Goal: Task Accomplishment & Management: Use online tool/utility

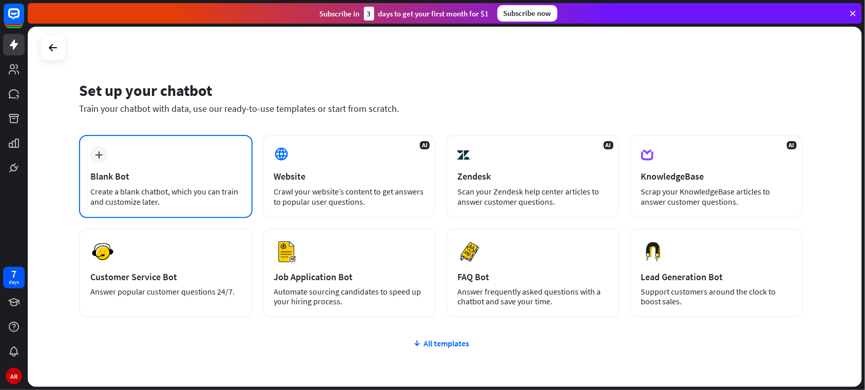
click at [174, 170] on div "Blank Bot" at bounding box center [165, 176] width 151 height 12
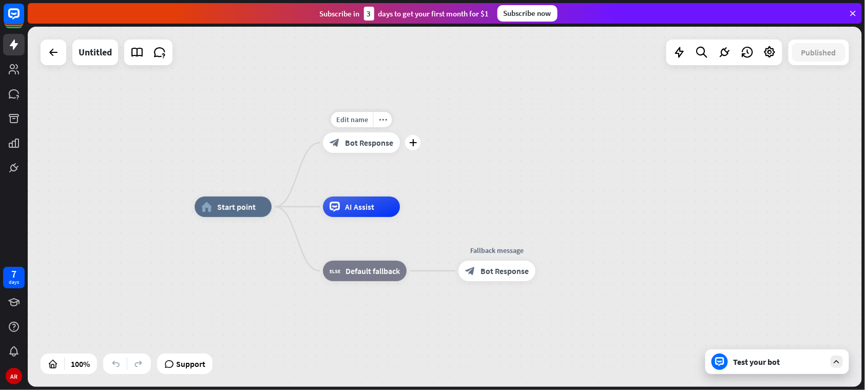
click at [353, 143] on span "Bot Response" at bounding box center [369, 143] width 48 height 10
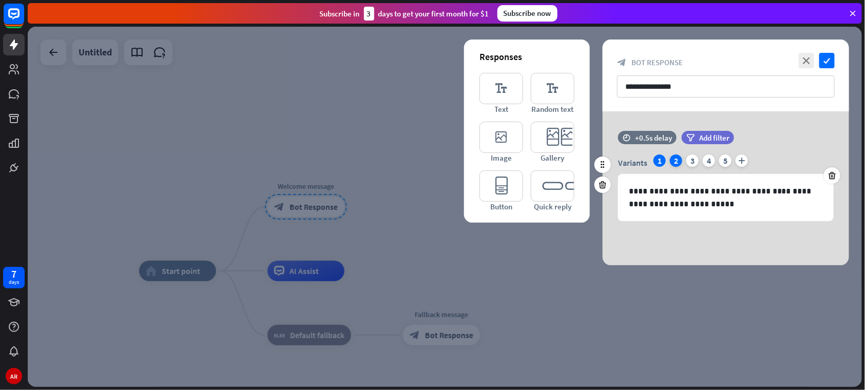
click at [680, 160] on div "2" at bounding box center [676, 161] width 12 height 12
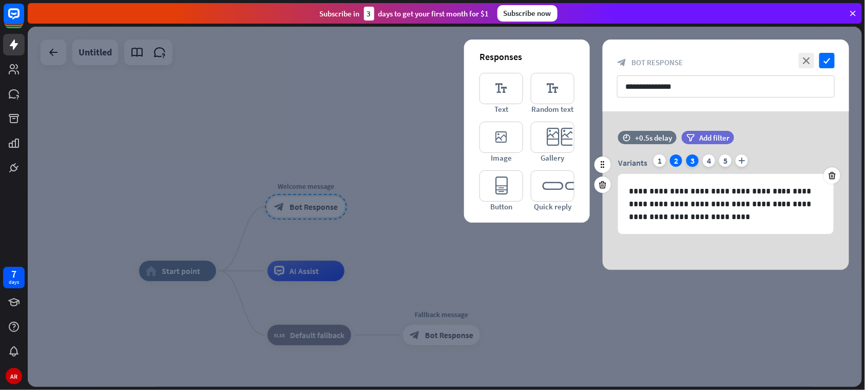
click at [688, 162] on div "3" at bounding box center [692, 161] width 12 height 12
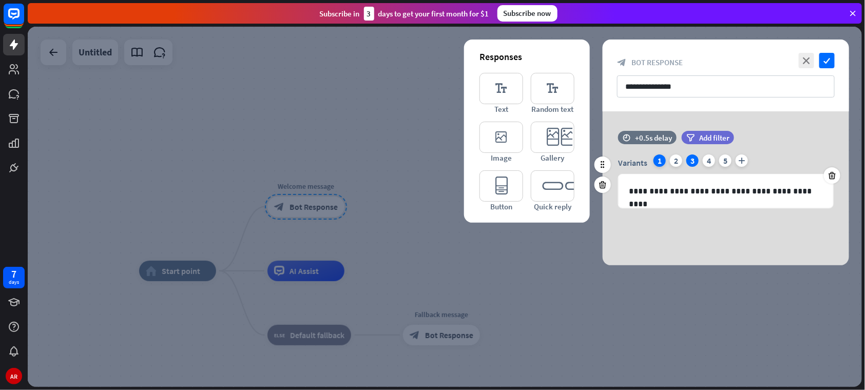
click at [654, 160] on div "1" at bounding box center [660, 161] width 12 height 12
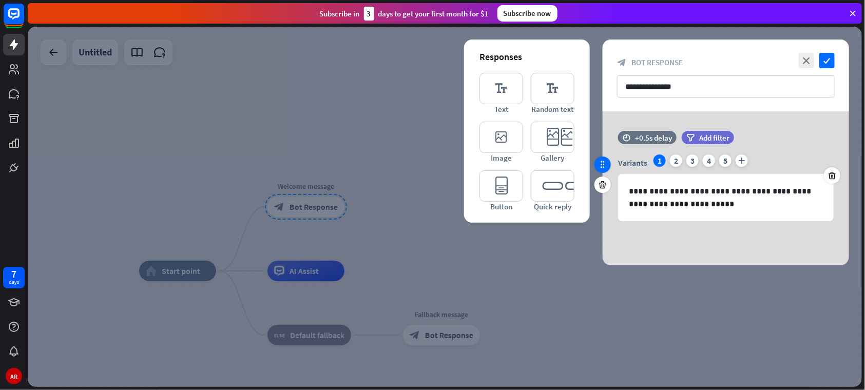
click at [608, 169] on div at bounding box center [603, 165] width 16 height 16
click at [742, 162] on icon "plus" at bounding box center [742, 161] width 12 height 12
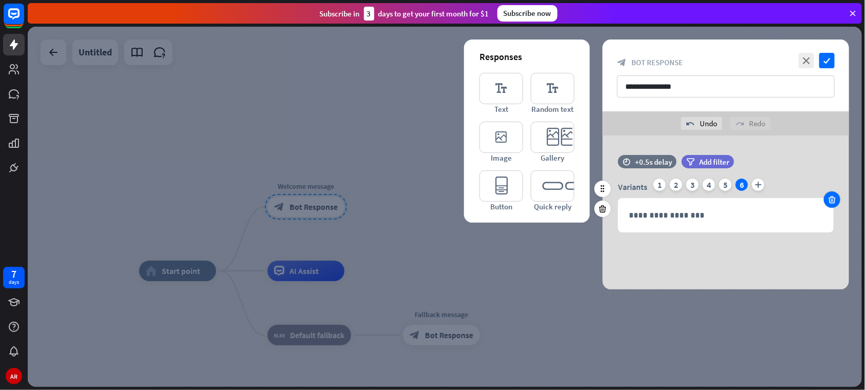
click at [827, 198] on div at bounding box center [832, 199] width 16 height 16
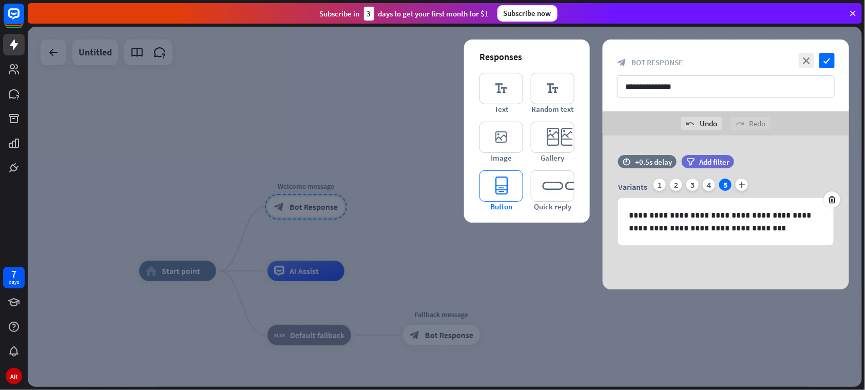
click at [519, 188] on icon "editor_button" at bounding box center [502, 185] width 44 height 31
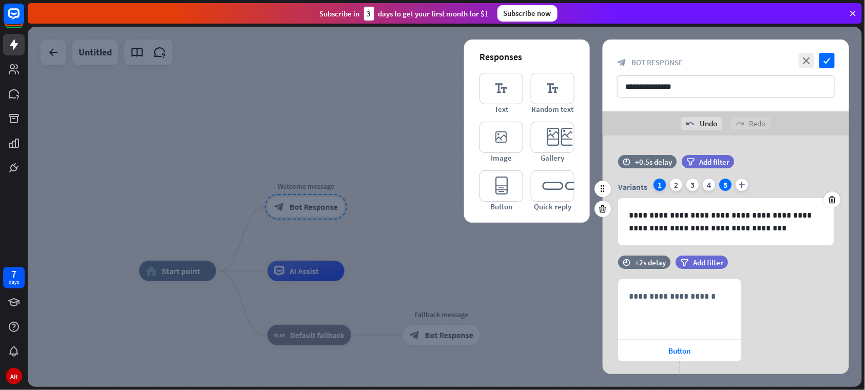
click at [660, 188] on div "1" at bounding box center [660, 185] width 12 height 12
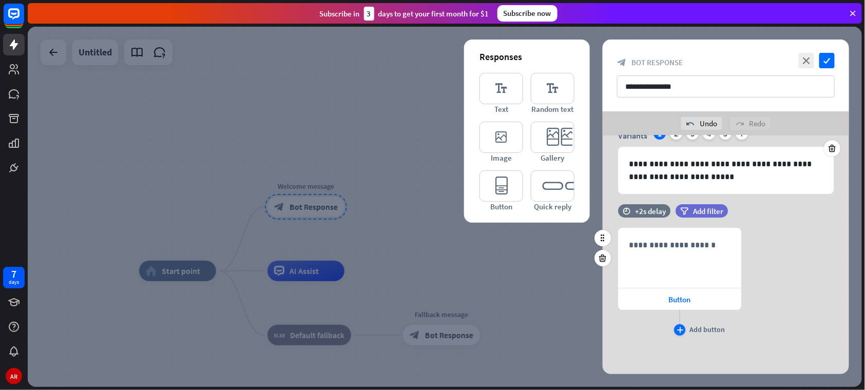
click at [679, 329] on icon "plus" at bounding box center [680, 330] width 7 height 6
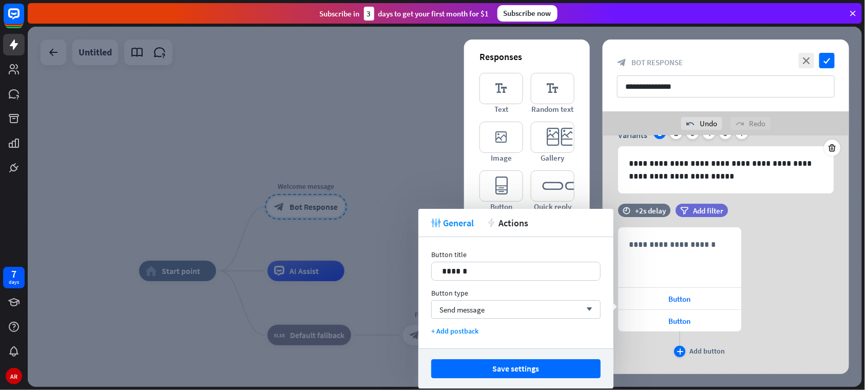
scroll to position [74, 0]
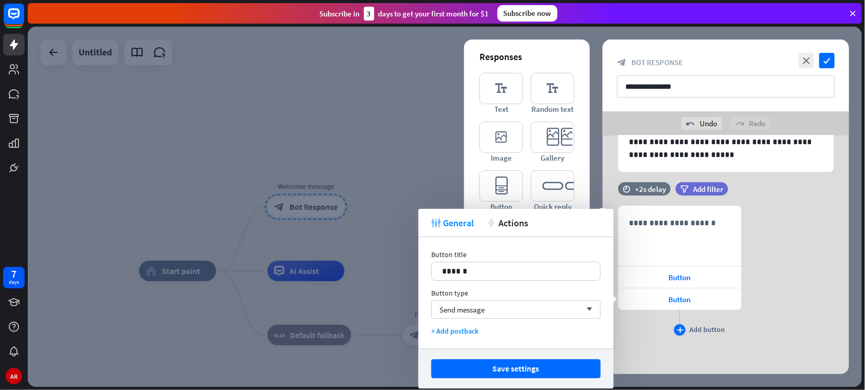
click at [679, 329] on icon "plus" at bounding box center [680, 330] width 7 height 6
click at [704, 300] on div "Button" at bounding box center [679, 299] width 123 height 22
click at [703, 282] on div "Button" at bounding box center [679, 277] width 123 height 22
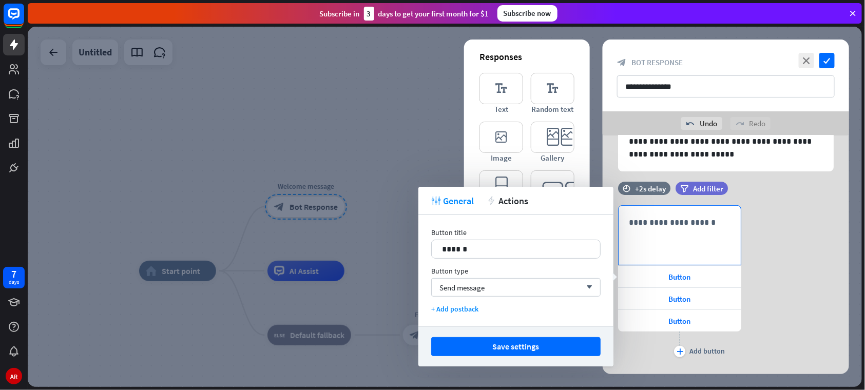
click at [667, 245] on div "**********" at bounding box center [680, 235] width 122 height 59
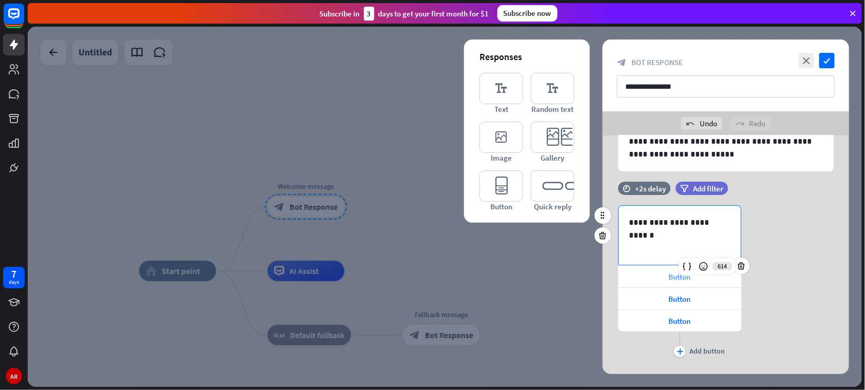
click at [644, 271] on div "Button" at bounding box center [679, 277] width 123 height 22
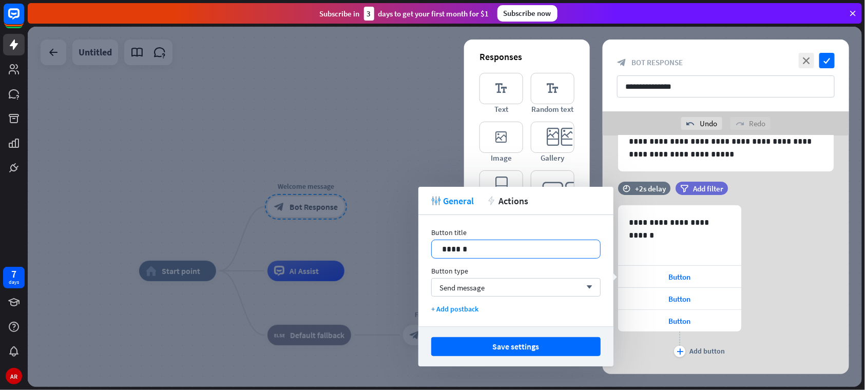
click at [535, 255] on div "******" at bounding box center [516, 249] width 168 height 18
click at [657, 299] on div "Button" at bounding box center [679, 299] width 123 height 22
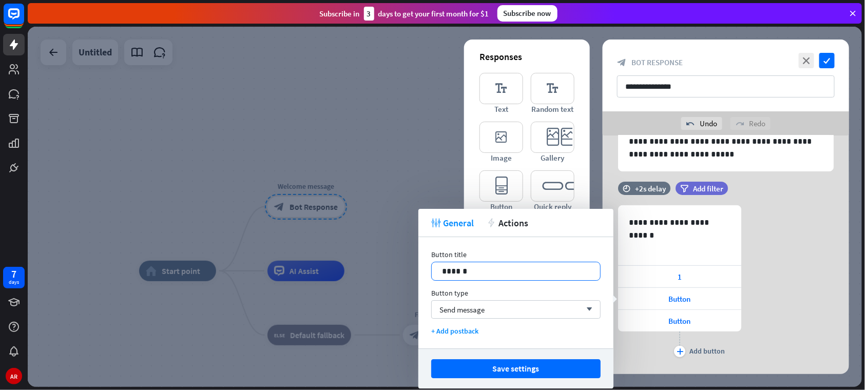
click at [544, 272] on p "******" at bounding box center [515, 271] width 147 height 13
click at [665, 327] on div "Button" at bounding box center [679, 321] width 123 height 22
click at [544, 272] on p "******" at bounding box center [515, 271] width 147 height 13
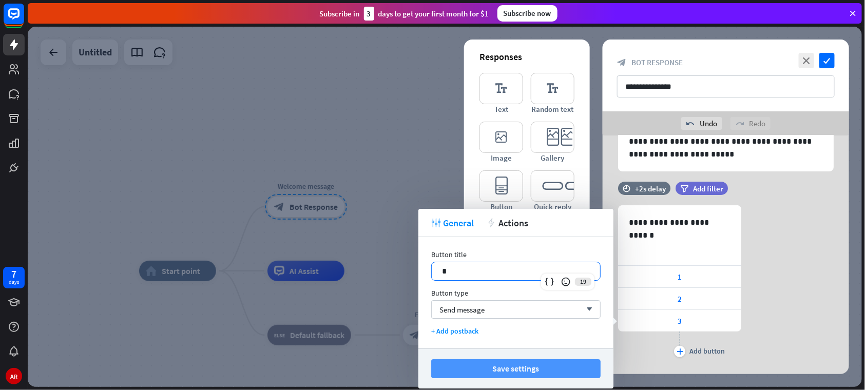
click at [492, 362] on button "Save settings" at bounding box center [515, 368] width 169 height 19
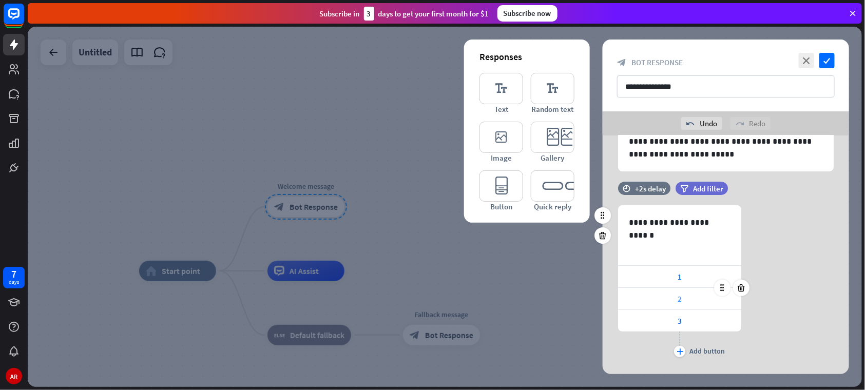
click at [683, 302] on div "2" at bounding box center [679, 299] width 123 height 22
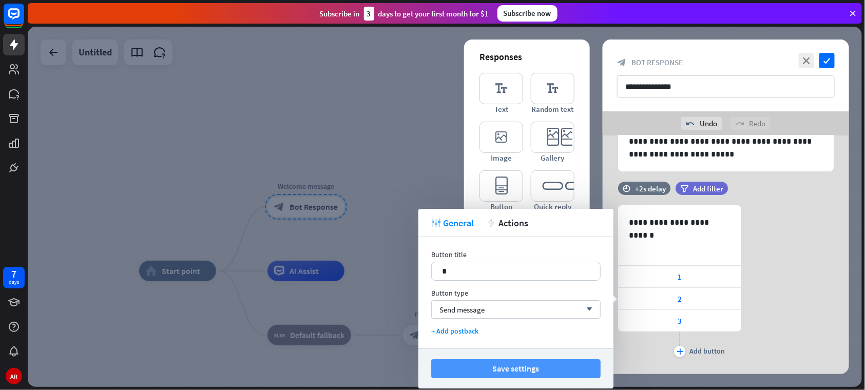
click at [588, 368] on button "Save settings" at bounding box center [515, 368] width 169 height 19
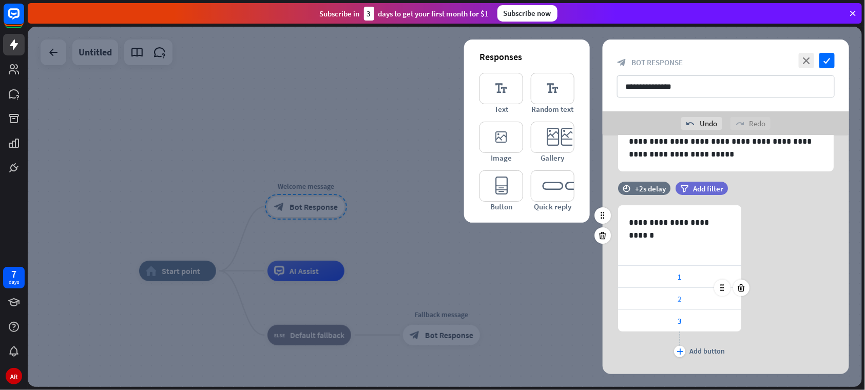
click at [688, 289] on div "2" at bounding box center [679, 299] width 123 height 22
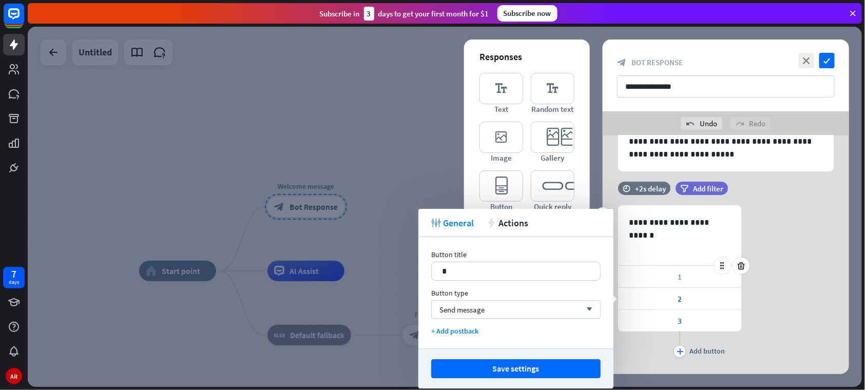
click at [688, 277] on div "1" at bounding box center [679, 277] width 123 height 22
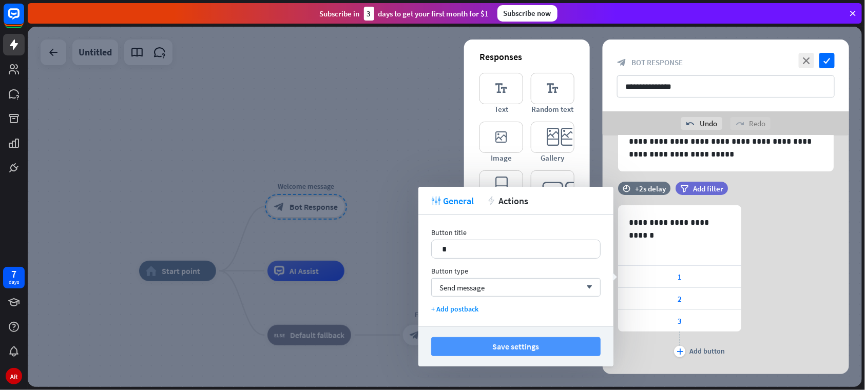
click at [555, 342] on button "Save settings" at bounding box center [515, 346] width 169 height 19
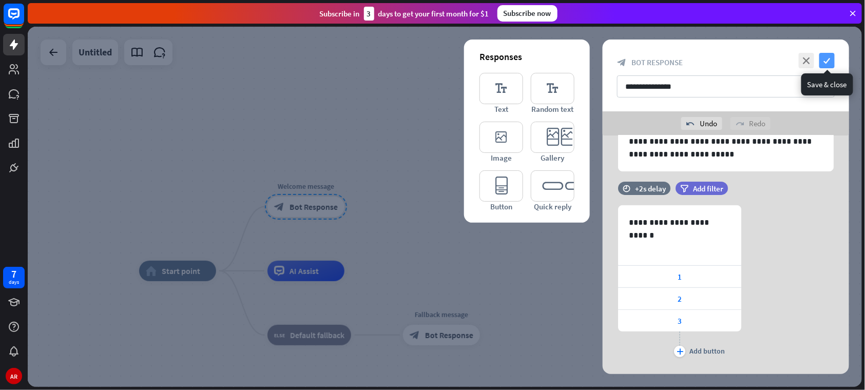
click at [833, 57] on icon "check" at bounding box center [826, 60] width 15 height 15
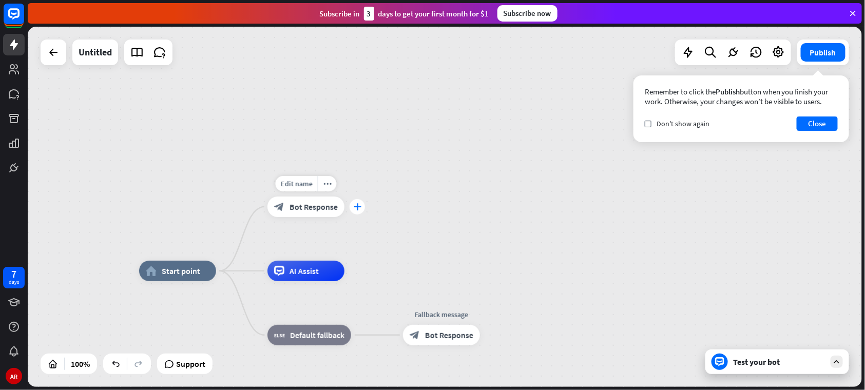
click at [354, 213] on div "plus" at bounding box center [357, 206] width 15 height 15
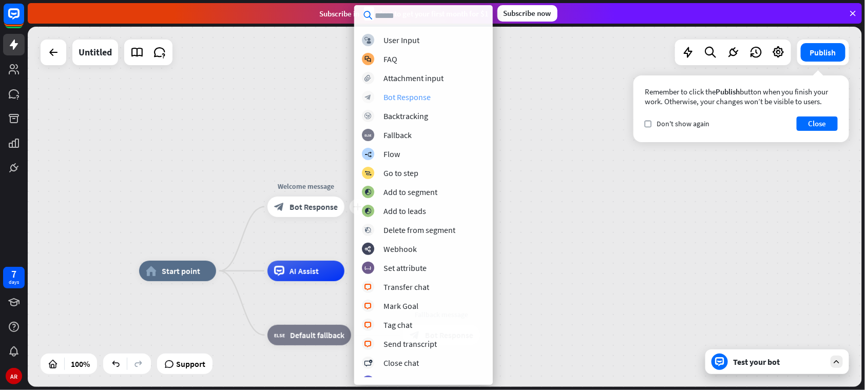
click at [404, 95] on div "Bot Response" at bounding box center [406, 97] width 47 height 10
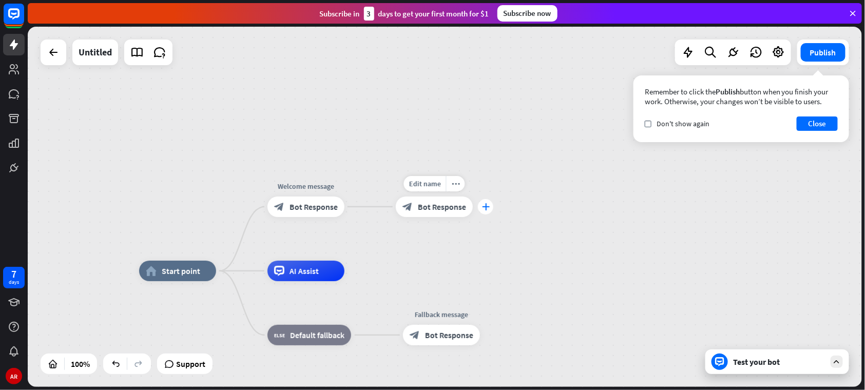
click at [485, 209] on icon "plus" at bounding box center [486, 206] width 8 height 7
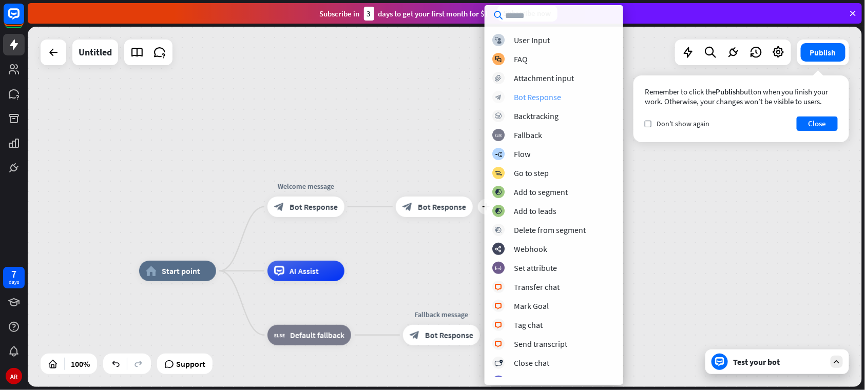
click at [537, 94] on div "Bot Response" at bounding box center [537, 97] width 47 height 10
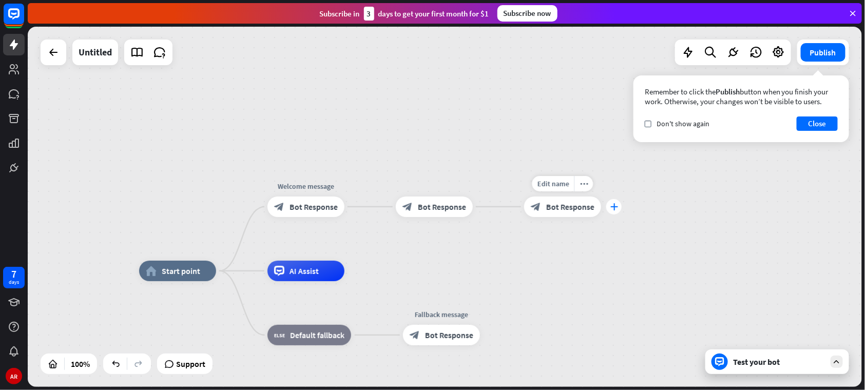
click at [612, 213] on div "plus" at bounding box center [613, 206] width 15 height 15
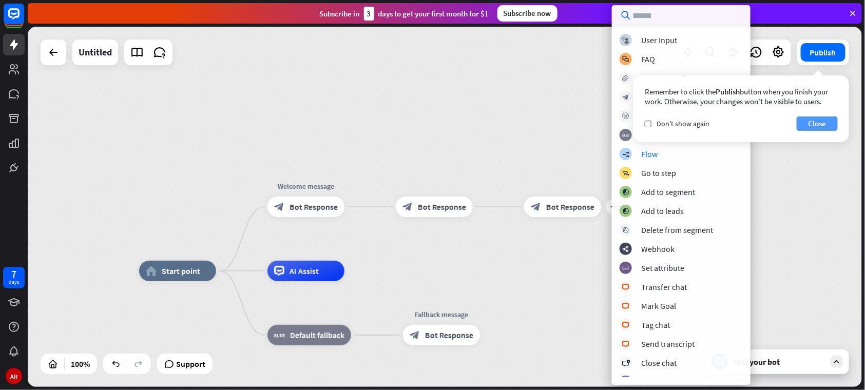
click at [810, 130] on button "Close" at bounding box center [817, 124] width 41 height 14
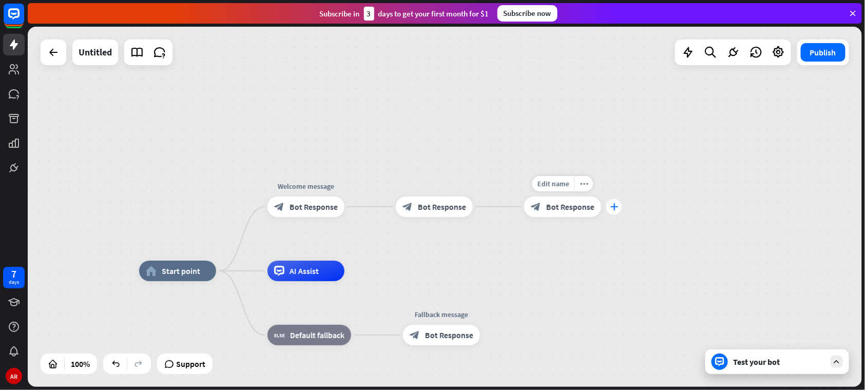
click at [609, 213] on div "plus" at bounding box center [613, 206] width 15 height 15
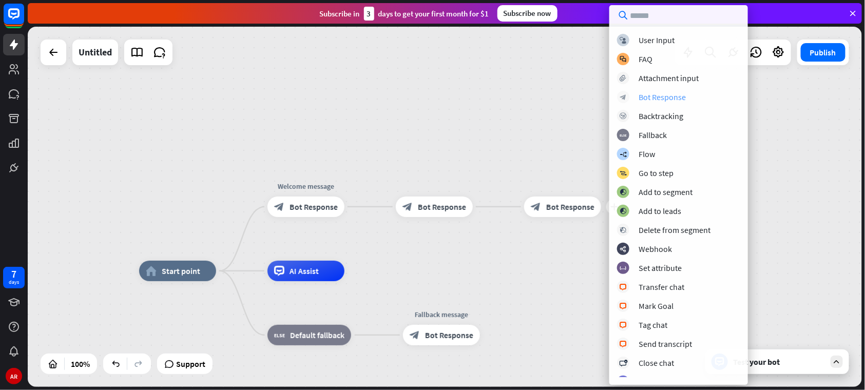
click at [671, 101] on div "Bot Response" at bounding box center [662, 97] width 47 height 10
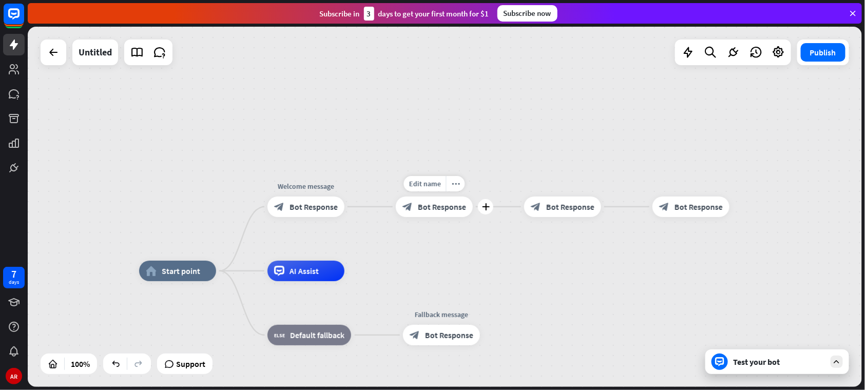
click at [438, 211] on span "Bot Response" at bounding box center [442, 207] width 48 height 10
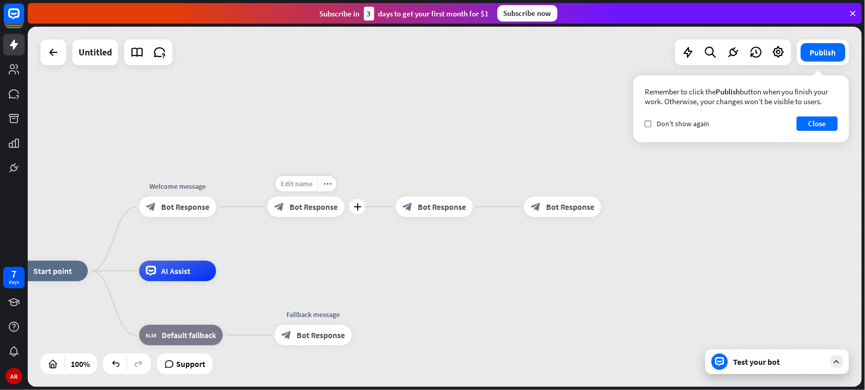
click at [292, 184] on span "Edit name" at bounding box center [297, 183] width 32 height 9
type input "*"
type input "***"
click at [419, 188] on span "Edit name" at bounding box center [425, 183] width 32 height 9
type input "*******"
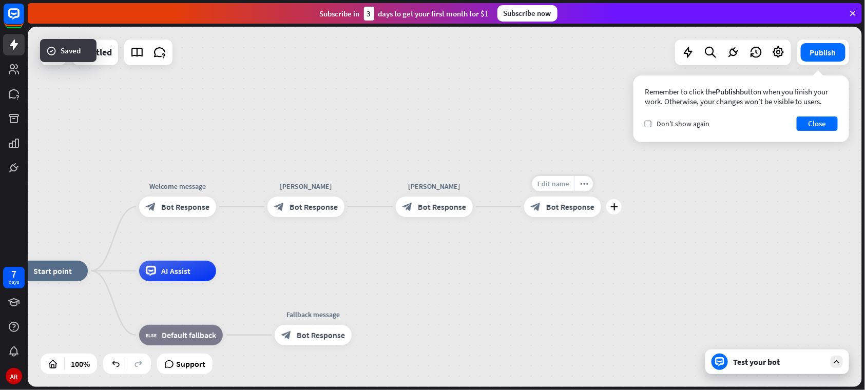
click at [539, 184] on span "Edit name" at bounding box center [554, 183] width 32 height 9
type input "*******"
click at [197, 181] on icon "more_horiz" at bounding box center [199, 184] width 8 height 8
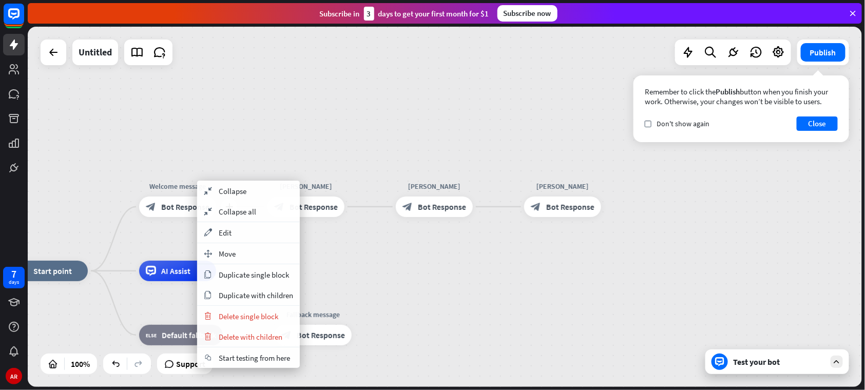
click at [157, 215] on div "block_bot_response Bot Response" at bounding box center [177, 207] width 77 height 21
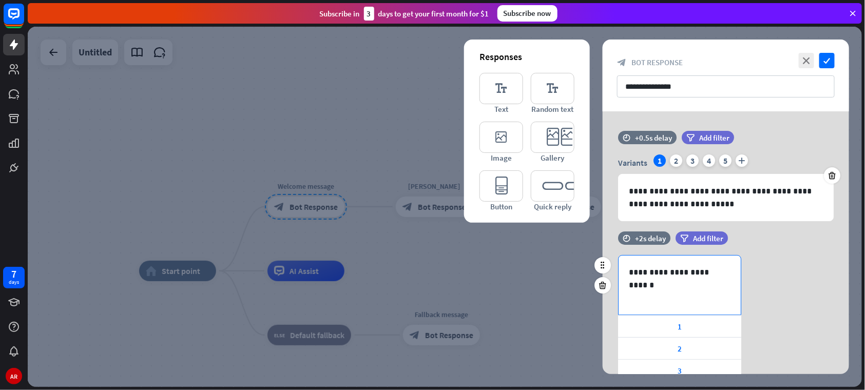
scroll to position [72, 0]
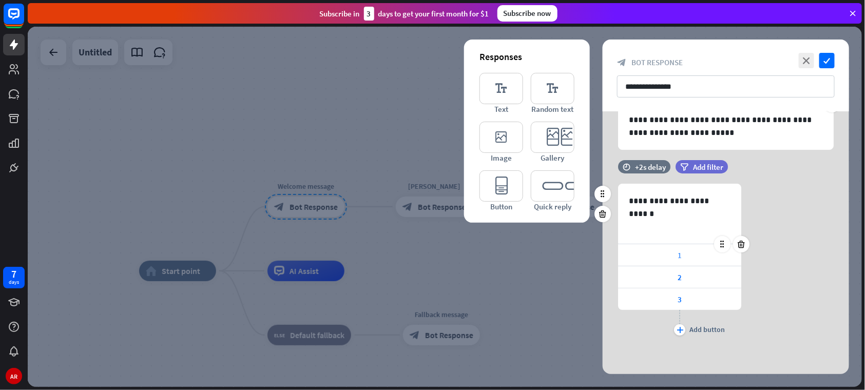
click at [669, 249] on div "1" at bounding box center [679, 255] width 123 height 22
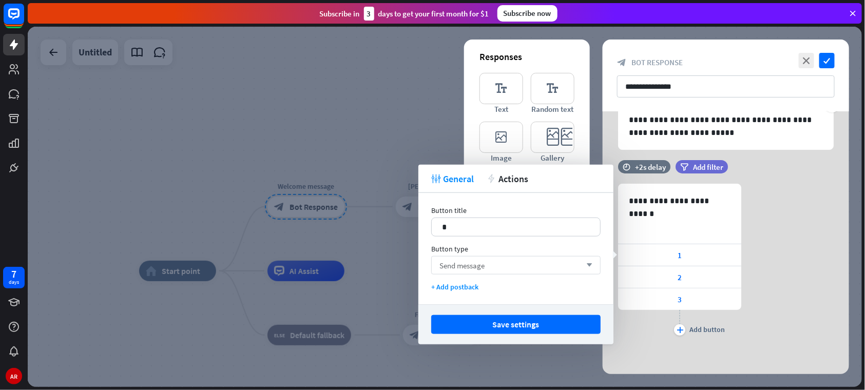
click at [559, 269] on div "Send message arrow_down" at bounding box center [515, 265] width 169 height 18
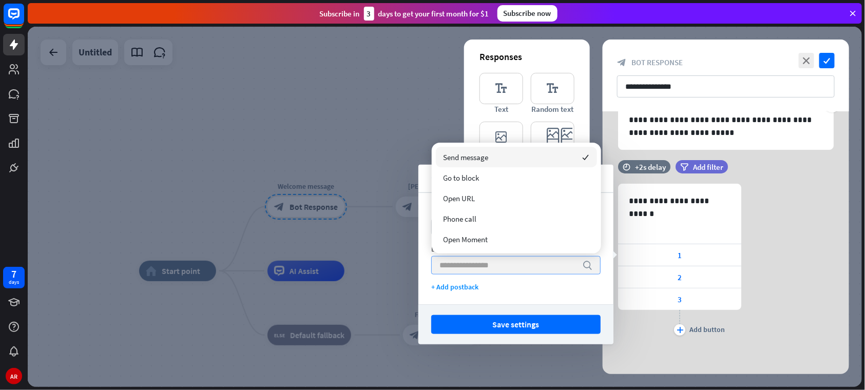
click at [559, 269] on input "search" at bounding box center [508, 265] width 138 height 17
click at [471, 290] on div "+ Add postback" at bounding box center [515, 286] width 169 height 9
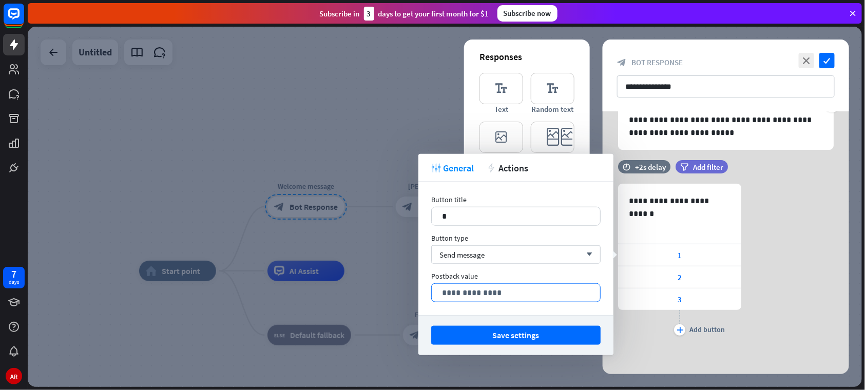
click at [470, 294] on p "**********" at bounding box center [516, 292] width 148 height 13
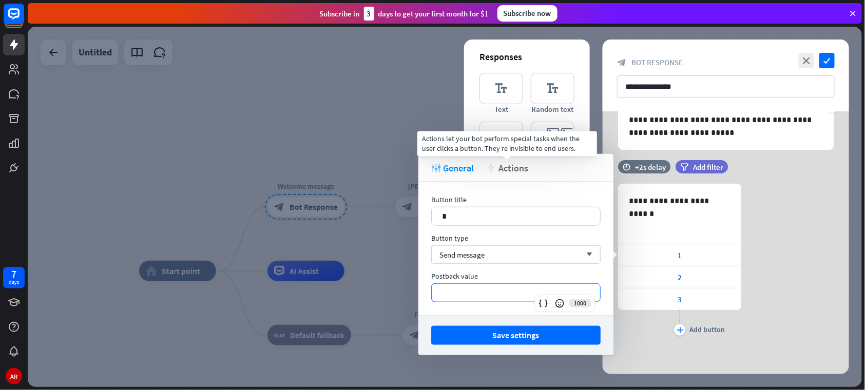
click at [523, 170] on span "Actions" at bounding box center [513, 168] width 30 height 12
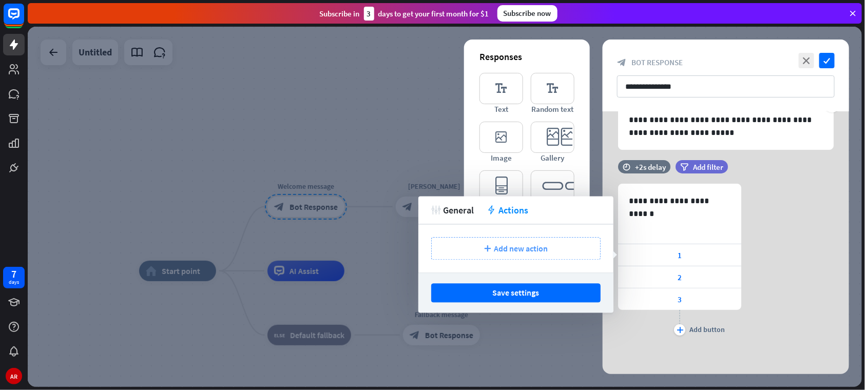
click at [488, 246] on icon "plus" at bounding box center [487, 249] width 7 height 6
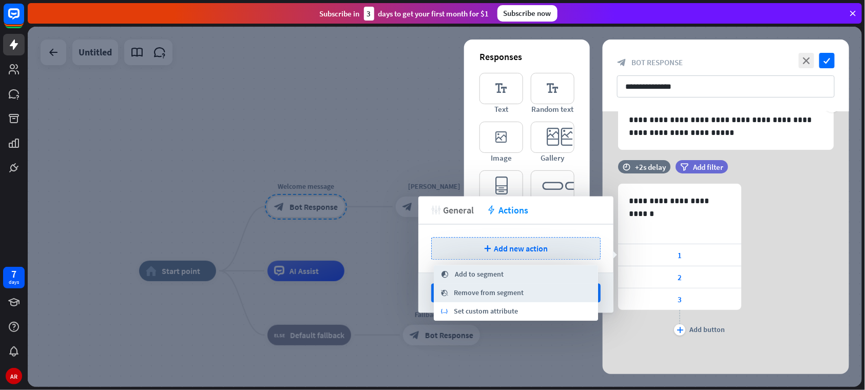
click at [444, 212] on span "General" at bounding box center [458, 210] width 31 height 12
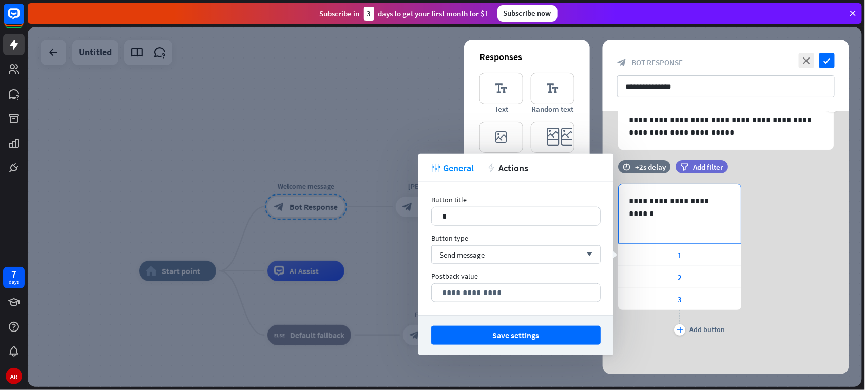
click at [737, 212] on div "**********" at bounding box center [680, 213] width 122 height 59
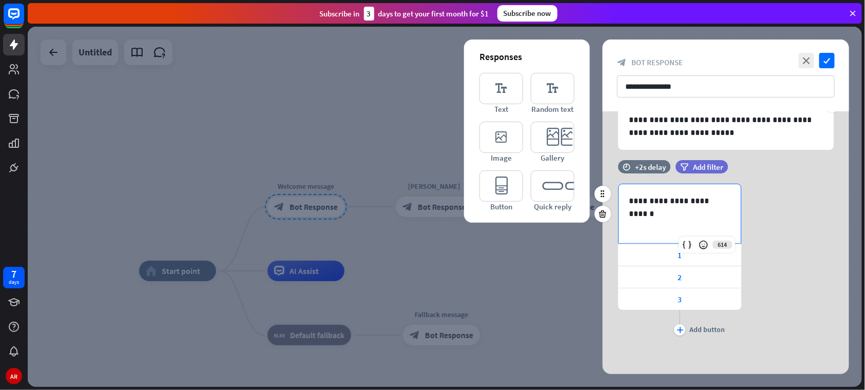
click at [765, 213] on div "**********" at bounding box center [726, 261] width 246 height 155
click at [712, 227] on div "**********" at bounding box center [680, 213] width 122 height 59
click at [675, 261] on div "1" at bounding box center [679, 255] width 123 height 22
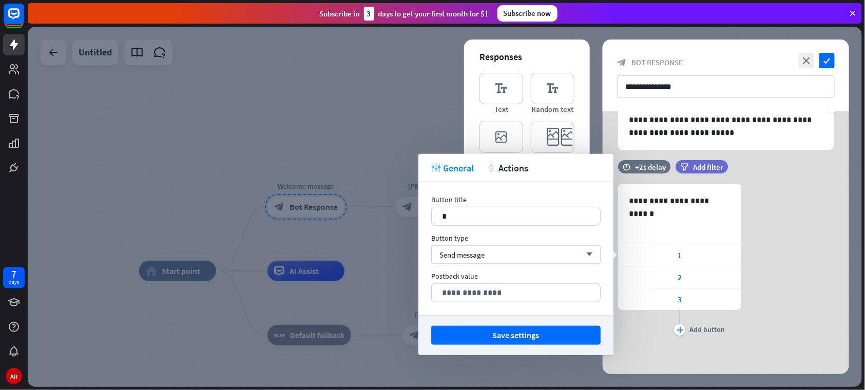
click at [480, 304] on div "**********" at bounding box center [515, 248] width 195 height 133
click at [477, 302] on div "**********" at bounding box center [515, 292] width 169 height 19
click at [469, 291] on p "**********" at bounding box center [516, 292] width 148 height 13
click at [750, 246] on div "**********" at bounding box center [726, 261] width 246 height 155
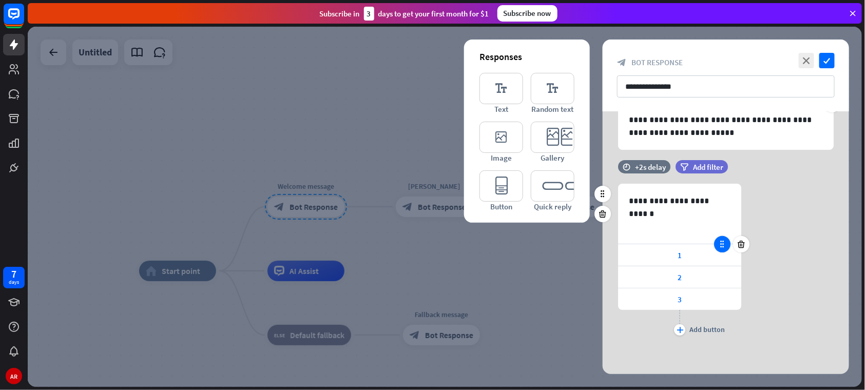
click at [717, 244] on div at bounding box center [722, 244] width 16 height 16
click at [687, 257] on div "1" at bounding box center [679, 255] width 123 height 22
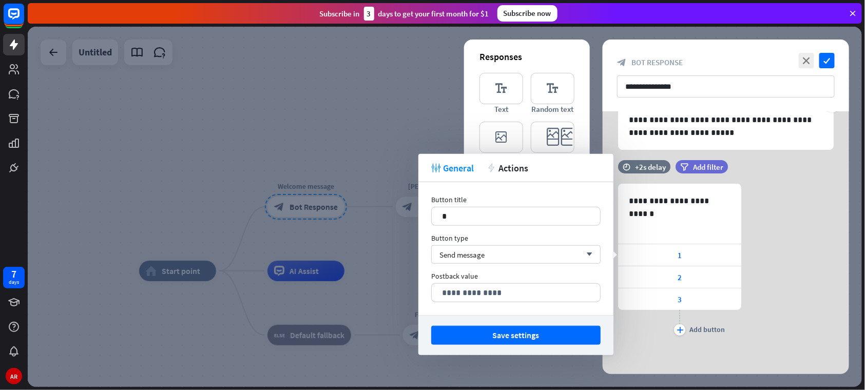
click at [790, 284] on div "**********" at bounding box center [726, 261] width 246 height 155
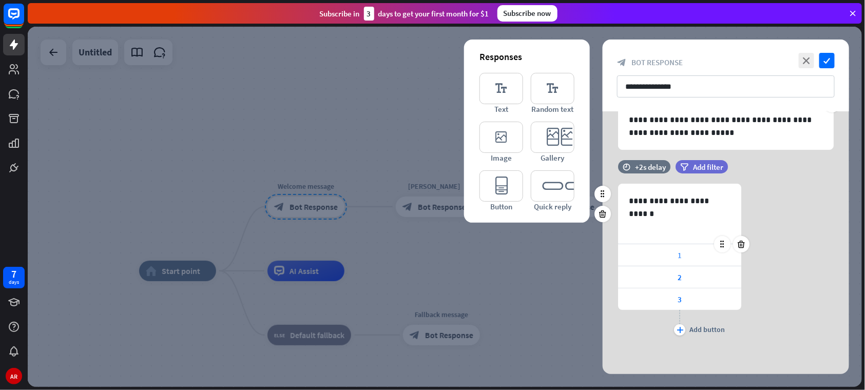
click at [680, 264] on div "1" at bounding box center [679, 255] width 123 height 22
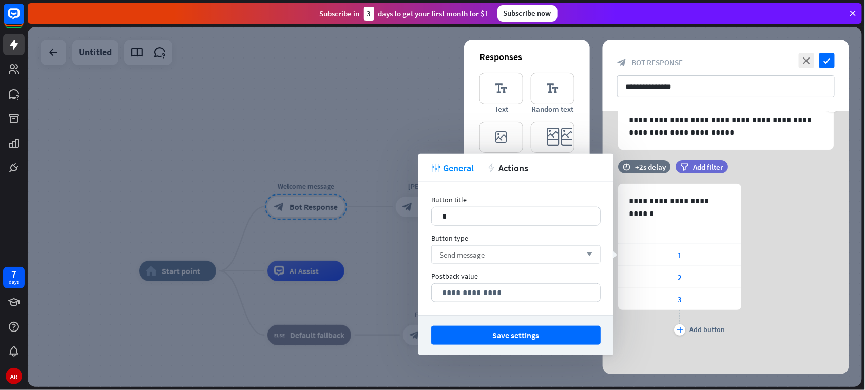
click at [469, 254] on span "Send message" at bounding box center [461, 255] width 45 height 10
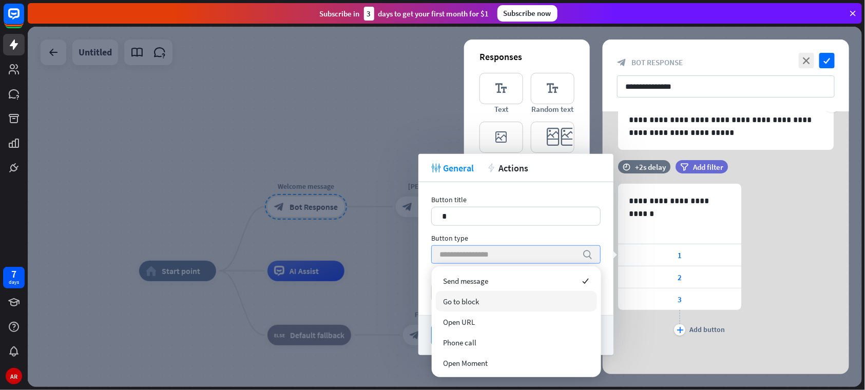
click at [474, 299] on span "Go to block" at bounding box center [462, 302] width 36 height 10
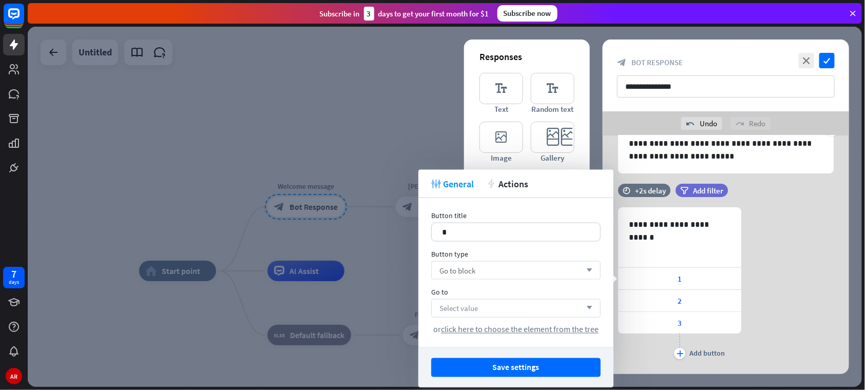
click at [474, 309] on span "Select value" at bounding box center [458, 308] width 39 height 10
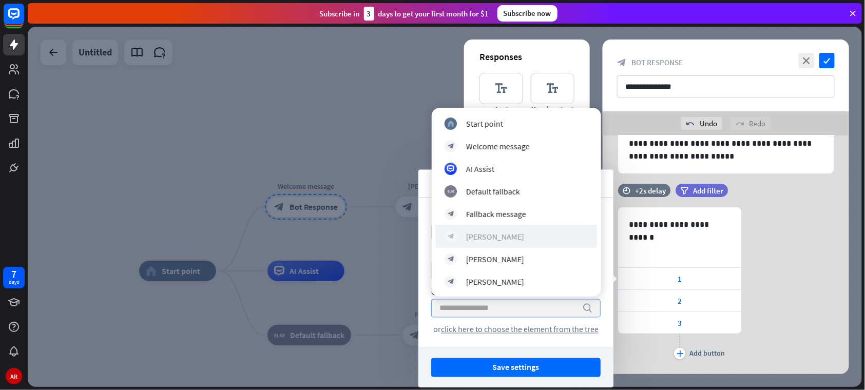
click at [469, 242] on div "block_bot_response [PERSON_NAME]" at bounding box center [517, 237] width 144 height 12
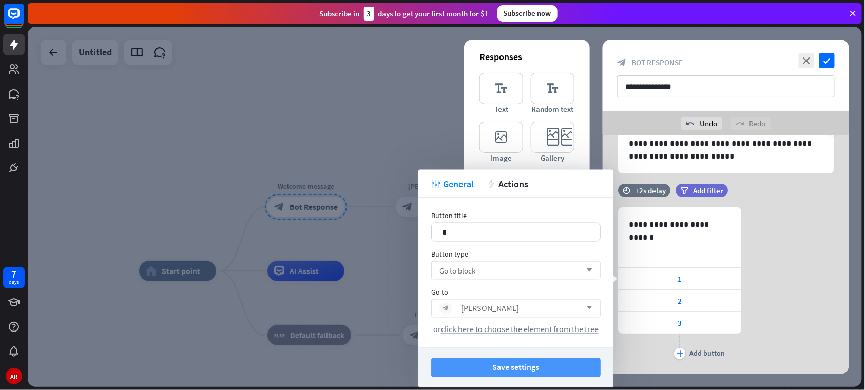
click at [500, 369] on button "Save settings" at bounding box center [515, 367] width 169 height 19
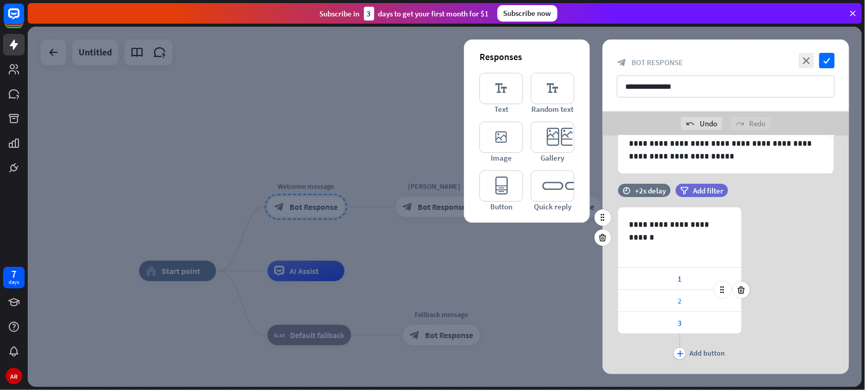
click at [691, 307] on div "2" at bounding box center [679, 301] width 123 height 22
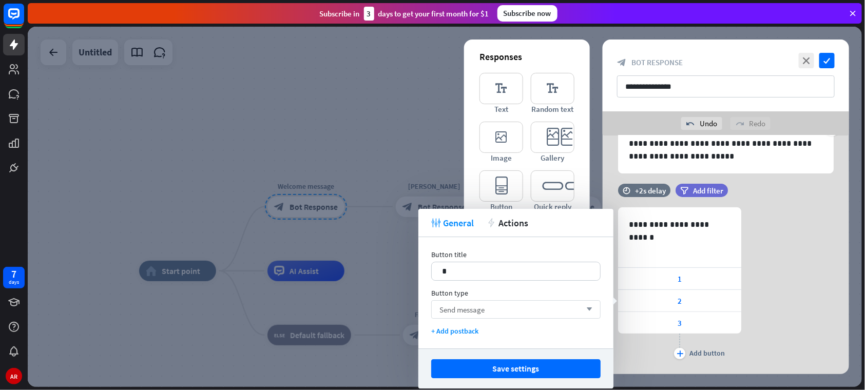
click at [548, 303] on div "Send message arrow_down" at bounding box center [515, 309] width 169 height 18
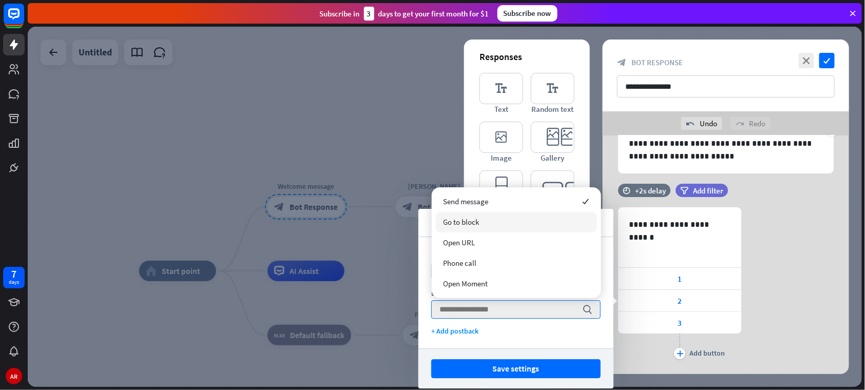
click at [493, 228] on div "Go to block" at bounding box center [516, 222] width 161 height 21
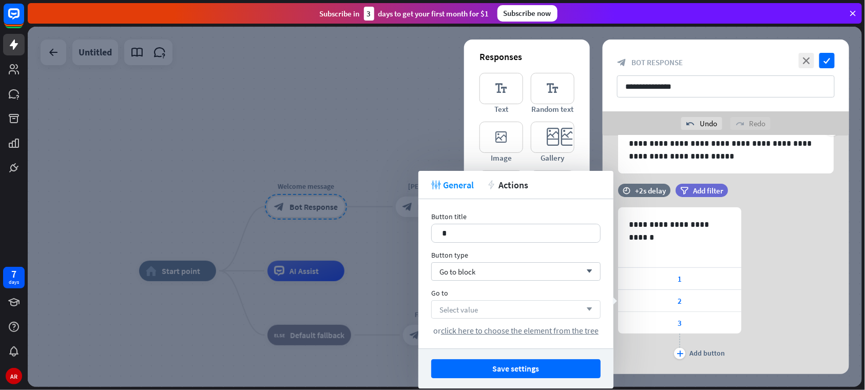
click at [481, 305] on div "Select value arrow_down" at bounding box center [515, 309] width 169 height 18
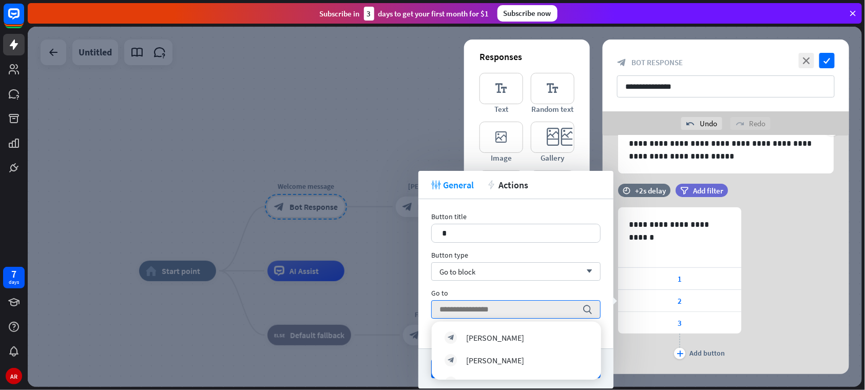
scroll to position [117, 0]
click at [484, 355] on div "[PERSON_NAME]" at bounding box center [495, 356] width 58 height 10
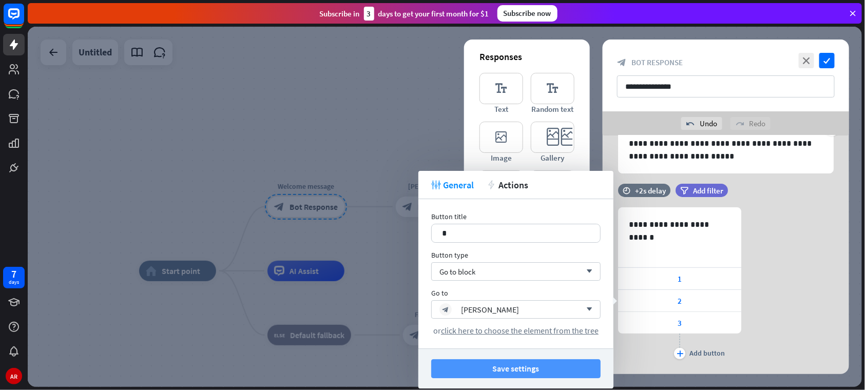
click at [494, 371] on button "Save settings" at bounding box center [515, 368] width 169 height 19
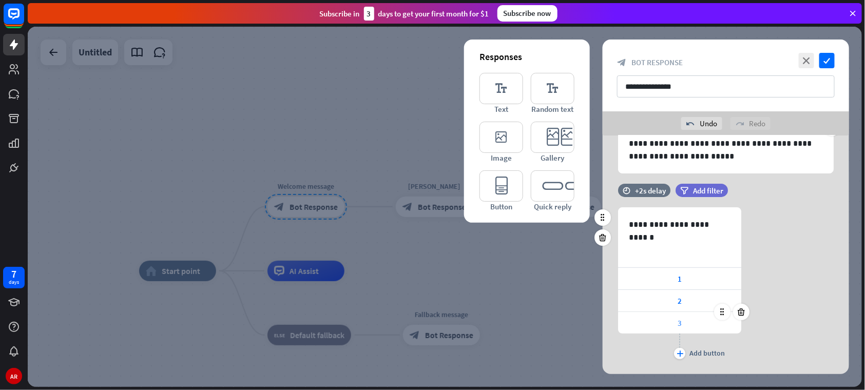
click at [680, 326] on span "3" at bounding box center [680, 323] width 4 height 10
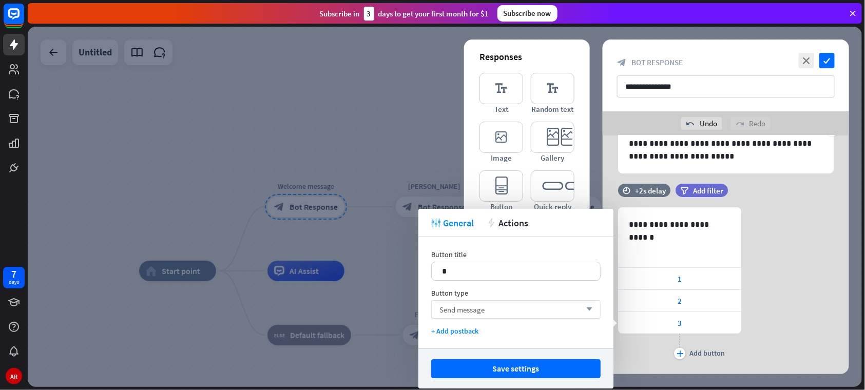
click at [504, 306] on div "Send message arrow_down" at bounding box center [515, 309] width 169 height 18
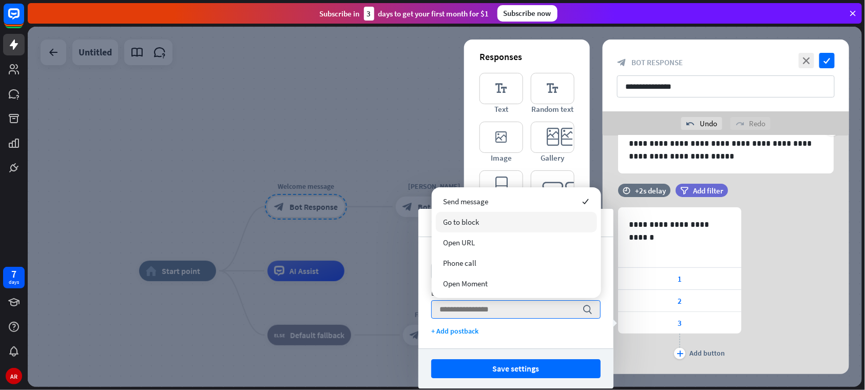
click at [480, 231] on div "Go to block" at bounding box center [516, 222] width 161 height 21
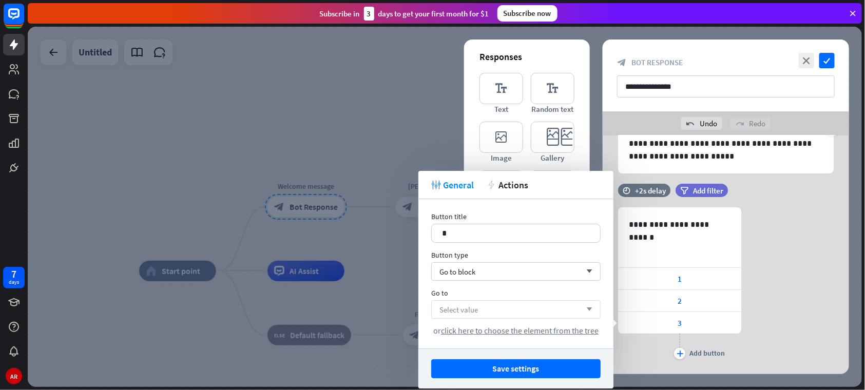
click at [468, 313] on span "Select value" at bounding box center [458, 310] width 39 height 10
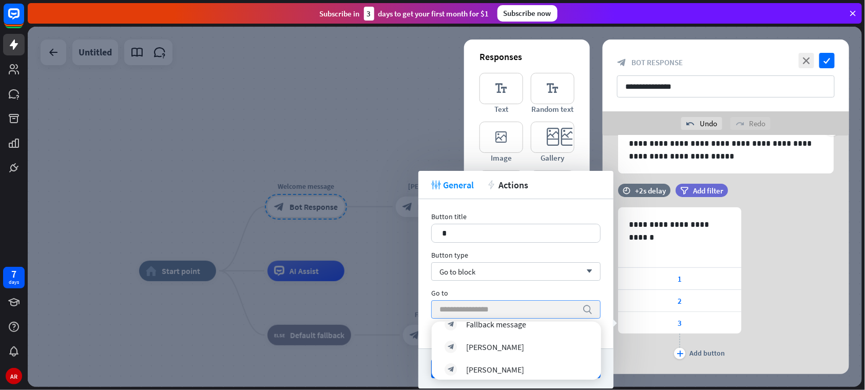
scroll to position [131, 0]
click at [484, 363] on div "[PERSON_NAME]" at bounding box center [495, 364] width 58 height 10
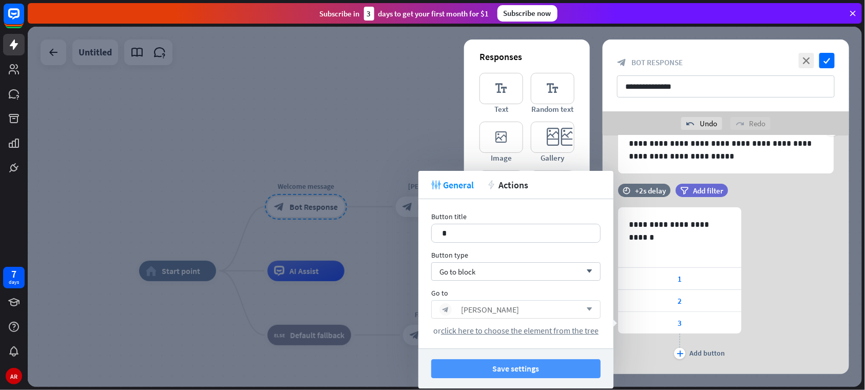
click at [561, 374] on button "Save settings" at bounding box center [515, 368] width 169 height 19
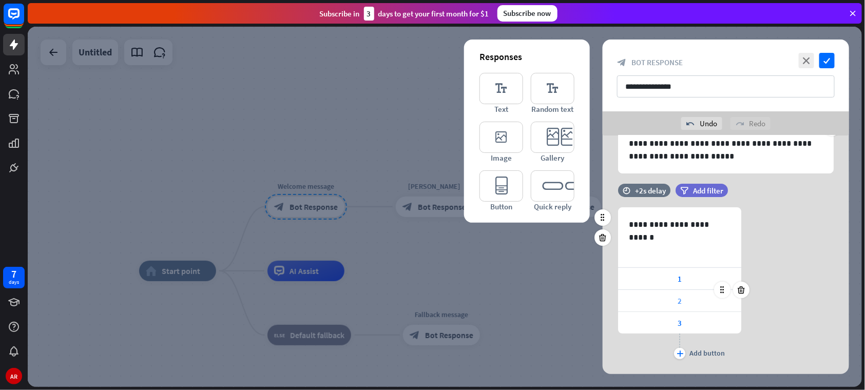
click at [638, 306] on div "2" at bounding box center [679, 301] width 123 height 22
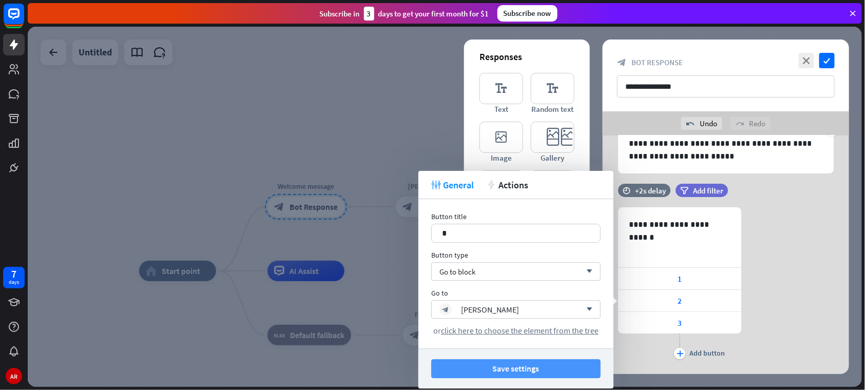
click at [524, 370] on button "Save settings" at bounding box center [515, 368] width 169 height 19
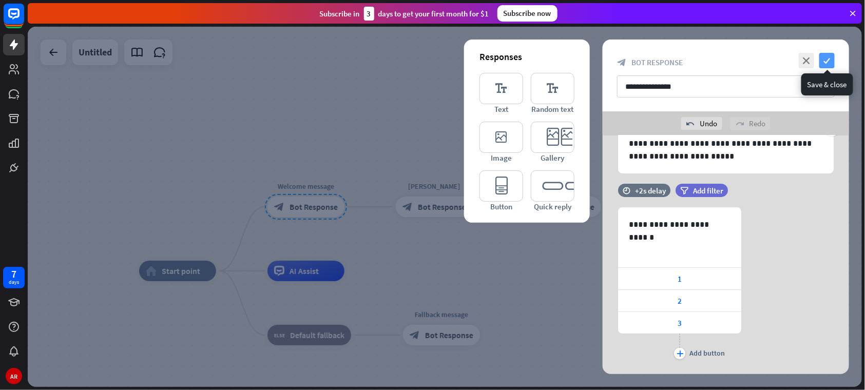
click at [823, 63] on icon "check" at bounding box center [826, 60] width 15 height 15
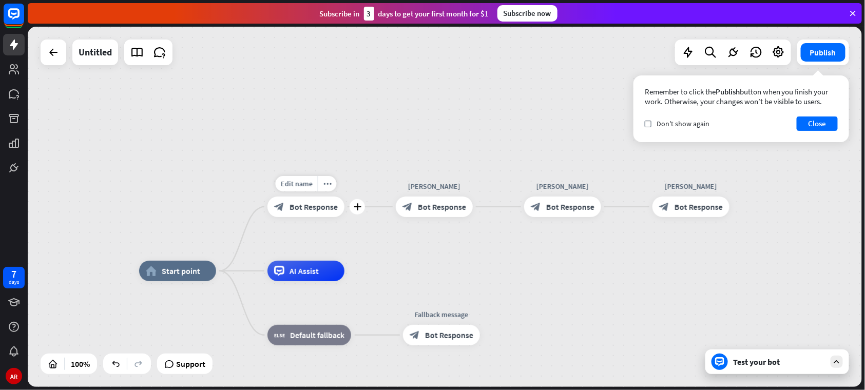
click at [296, 207] on span "Bot Response" at bounding box center [314, 207] width 48 height 10
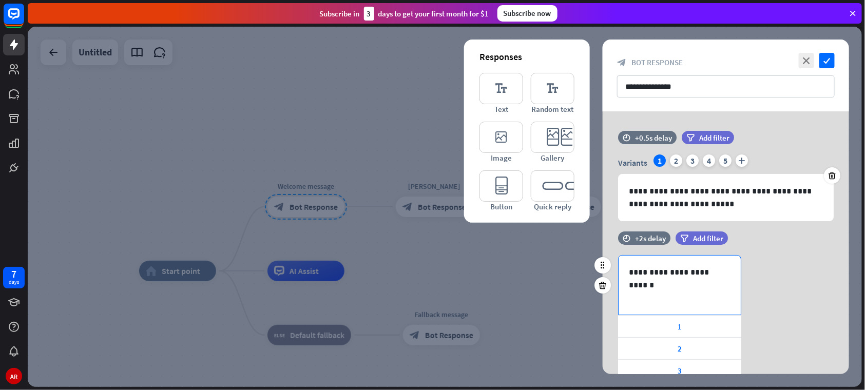
click at [664, 278] on p "**********" at bounding box center [680, 272] width 102 height 13
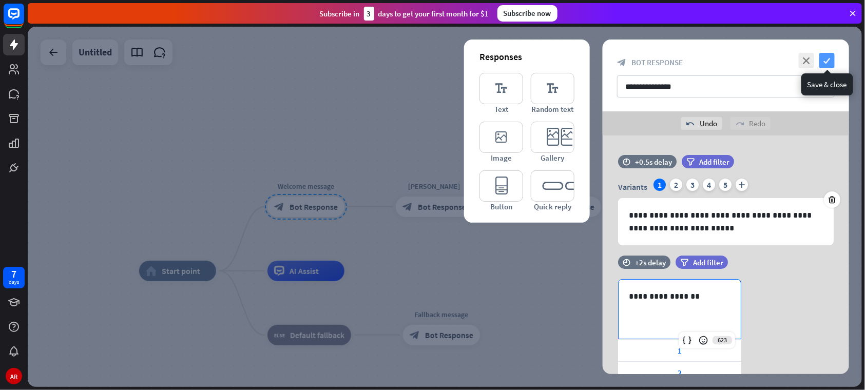
click at [833, 57] on icon "check" at bounding box center [826, 60] width 15 height 15
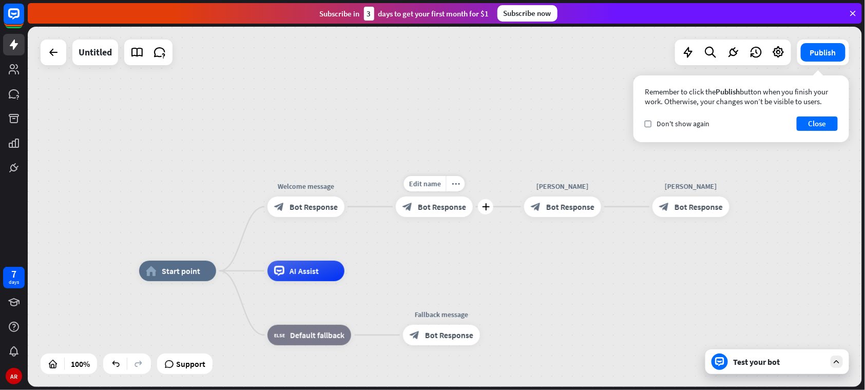
click at [430, 202] on span "Bot Response" at bounding box center [442, 207] width 48 height 10
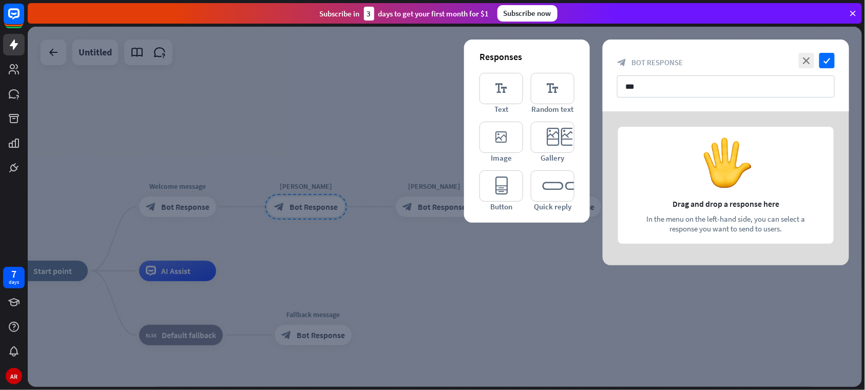
click at [670, 166] on div at bounding box center [726, 188] width 246 height 154
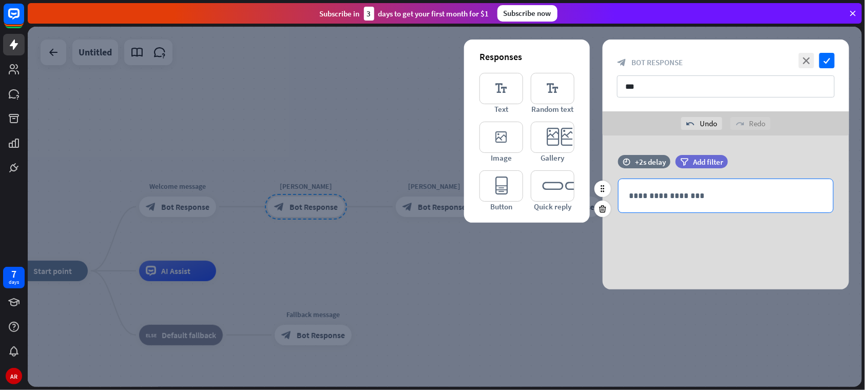
click at [661, 189] on p "**********" at bounding box center [726, 195] width 194 height 13
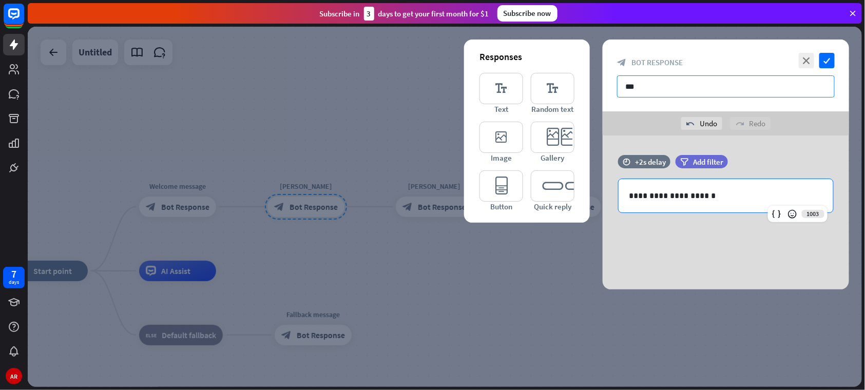
click at [630, 88] on input "***" at bounding box center [726, 86] width 218 height 22
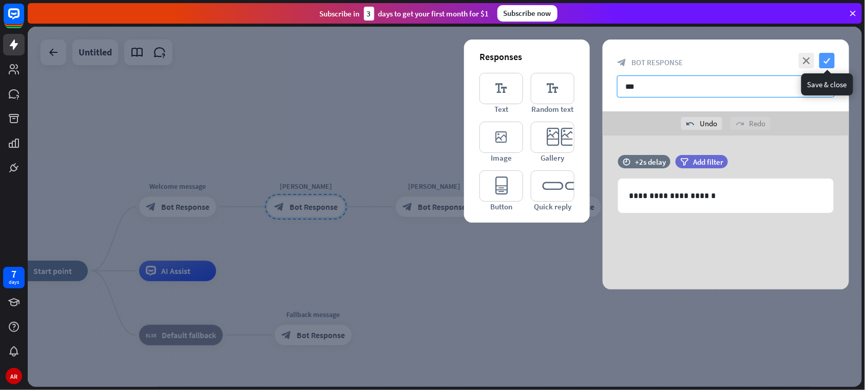
type input "***"
click at [828, 54] on icon "check" at bounding box center [826, 60] width 15 height 15
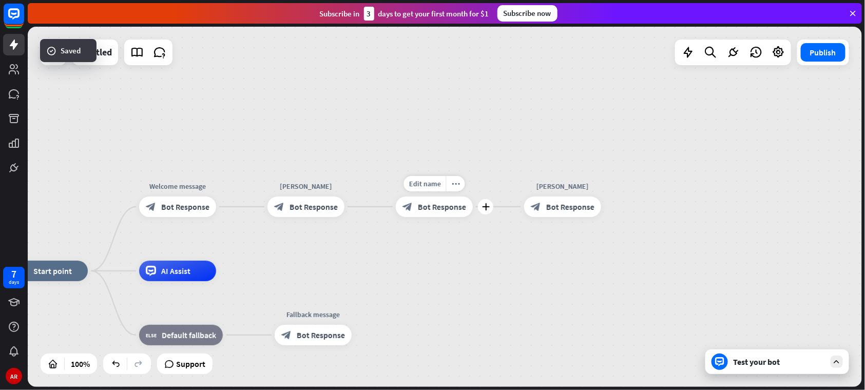
click at [442, 212] on span "Bot Response" at bounding box center [442, 207] width 48 height 10
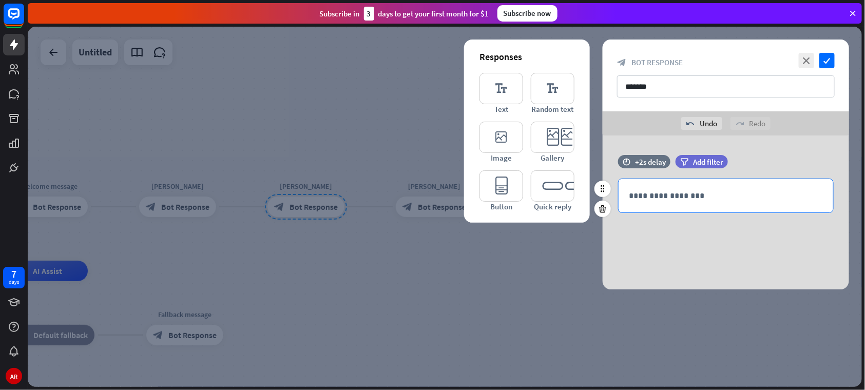
click at [663, 200] on p "**********" at bounding box center [726, 195] width 194 height 13
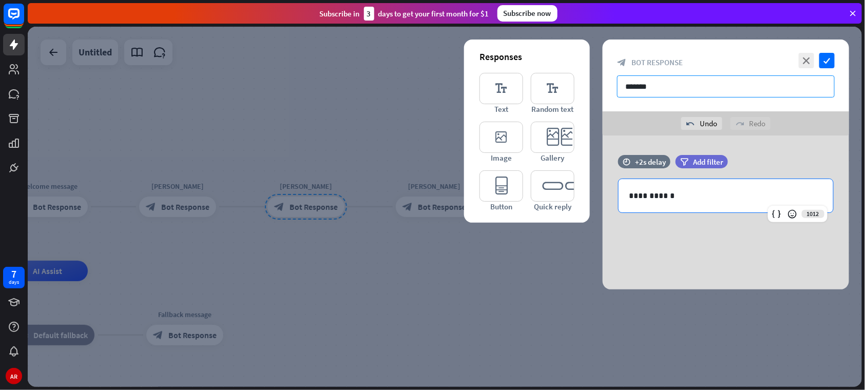
click at [628, 82] on input "*******" at bounding box center [726, 86] width 218 height 22
type input "*******"
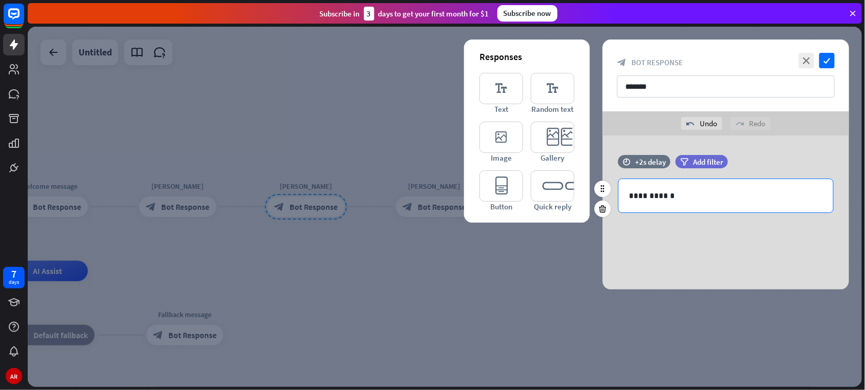
click at [687, 188] on div "**********" at bounding box center [726, 195] width 215 height 33
click at [832, 56] on icon "check" at bounding box center [826, 60] width 15 height 15
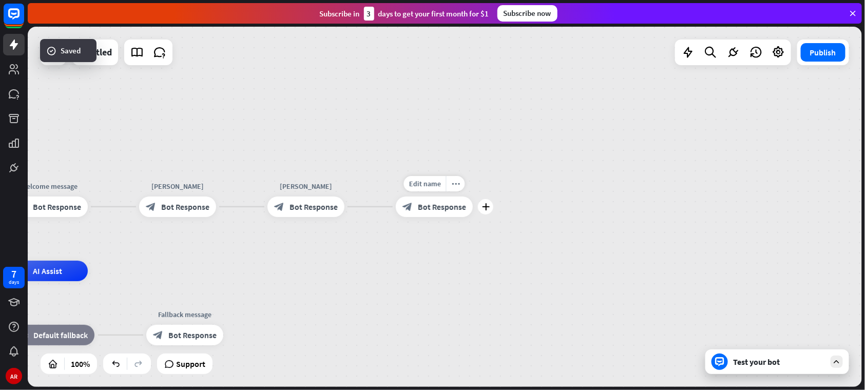
click at [434, 199] on div "block_bot_response Bot Response" at bounding box center [434, 207] width 77 height 21
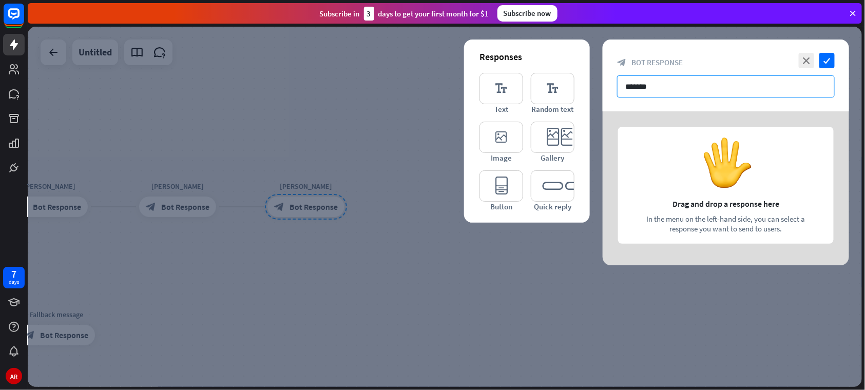
click at [630, 90] on input "*******" at bounding box center [726, 86] width 218 height 22
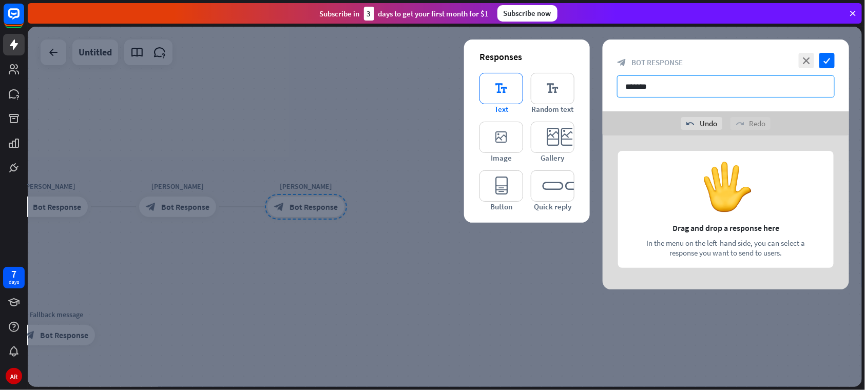
type input "*******"
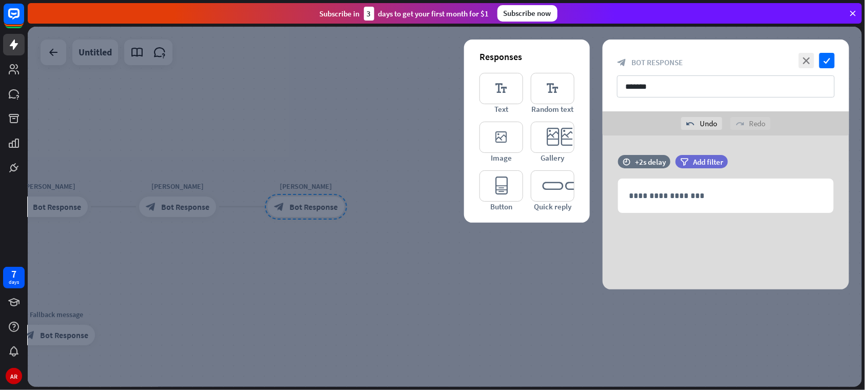
click at [675, 189] on p "**********" at bounding box center [726, 195] width 194 height 13
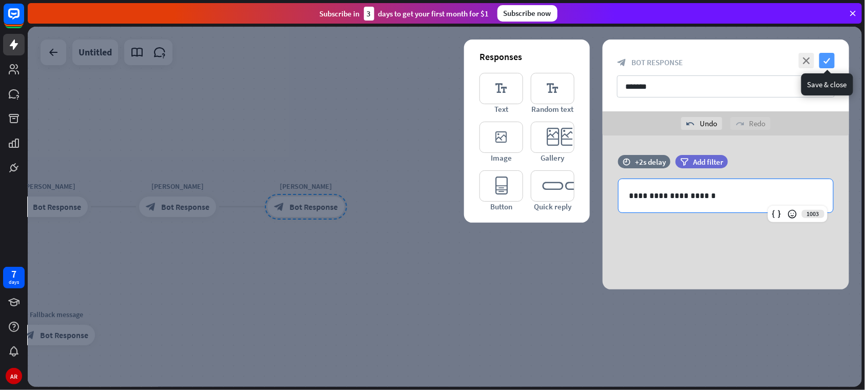
click at [827, 65] on icon "check" at bounding box center [826, 60] width 15 height 15
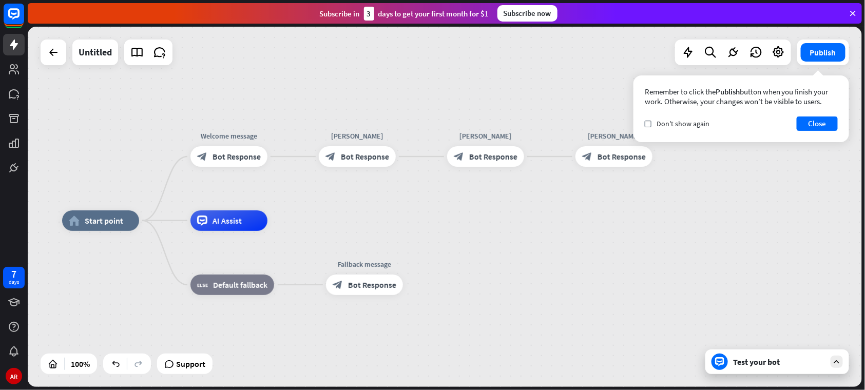
drag, startPoint x: 243, startPoint y: 306, endPoint x: 551, endPoint y: 256, distance: 312.1
click at [812, 127] on button "Close" at bounding box center [817, 124] width 41 height 14
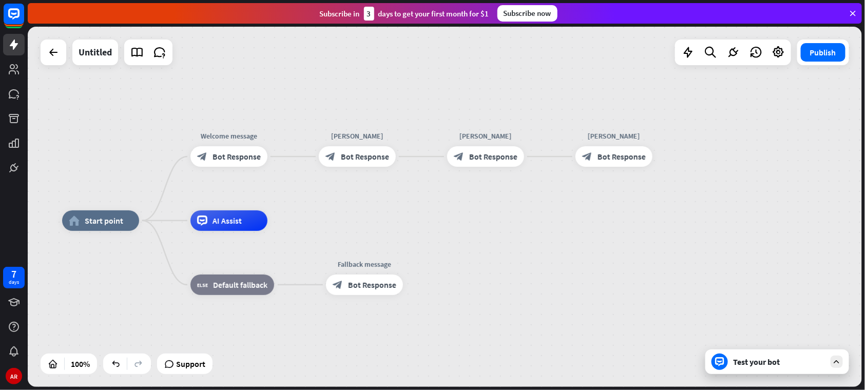
click at [746, 359] on div "Test your bot" at bounding box center [779, 362] width 92 height 10
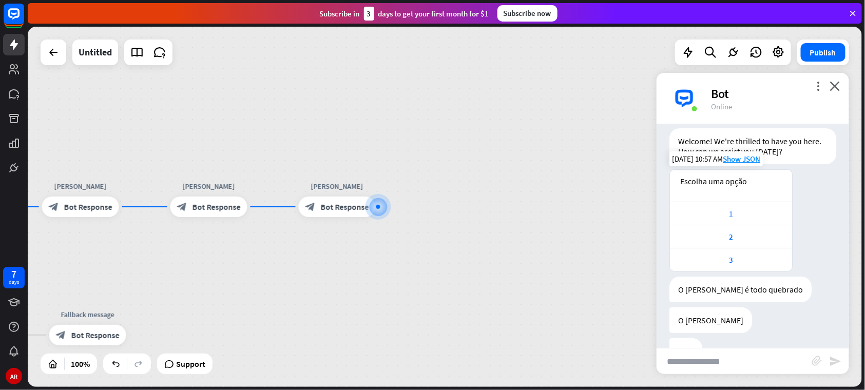
scroll to position [57, 0]
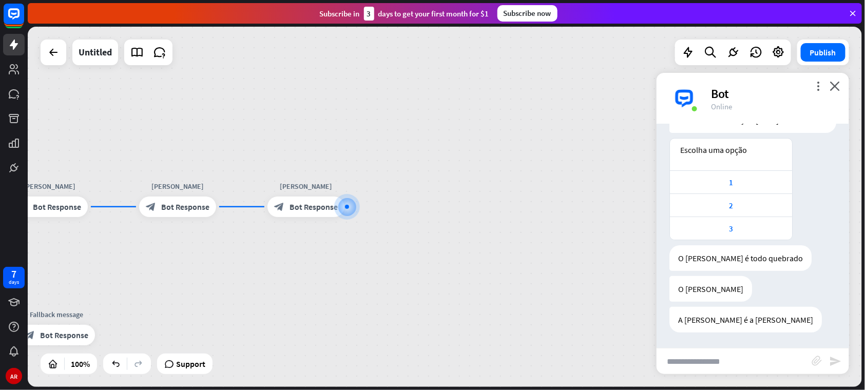
click at [830, 81] on div "more_vert close Bot Online" at bounding box center [753, 98] width 193 height 51
click at [834, 87] on icon "close" at bounding box center [835, 86] width 10 height 10
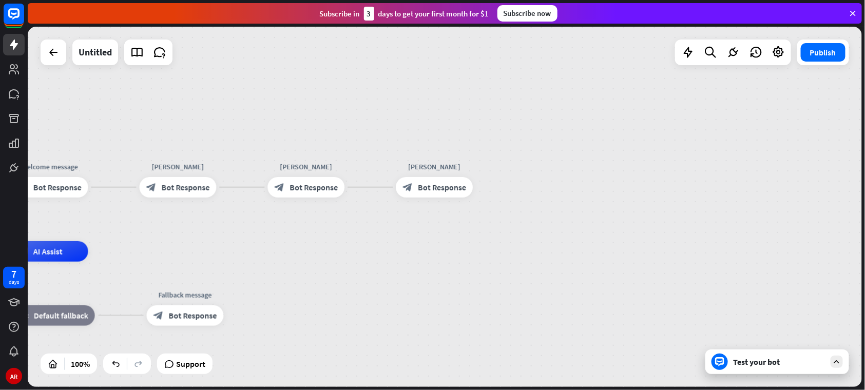
drag, startPoint x: 433, startPoint y: 170, endPoint x: 566, endPoint y: 149, distance: 134.1
click at [566, 149] on div "home_2 Start point Welcome message block_bot_response Bot Response [PERSON_NAME…" at bounding box center [445, 207] width 834 height 360
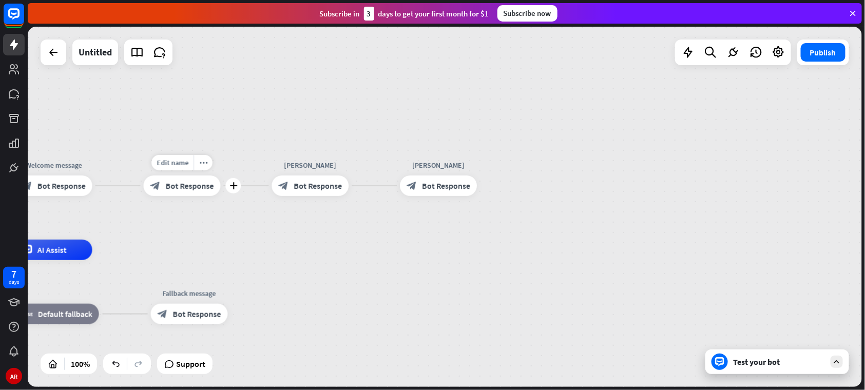
click at [200, 185] on span "Bot Response" at bounding box center [190, 186] width 48 height 10
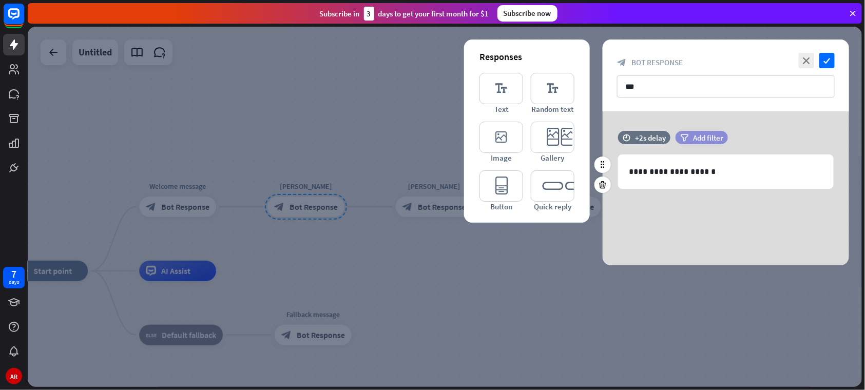
click at [706, 133] on span "Add filter" at bounding box center [708, 138] width 30 height 10
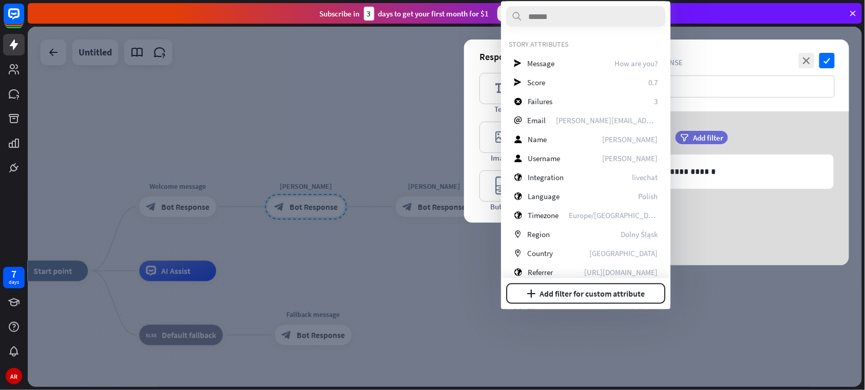
click at [385, 299] on div at bounding box center [445, 207] width 834 height 360
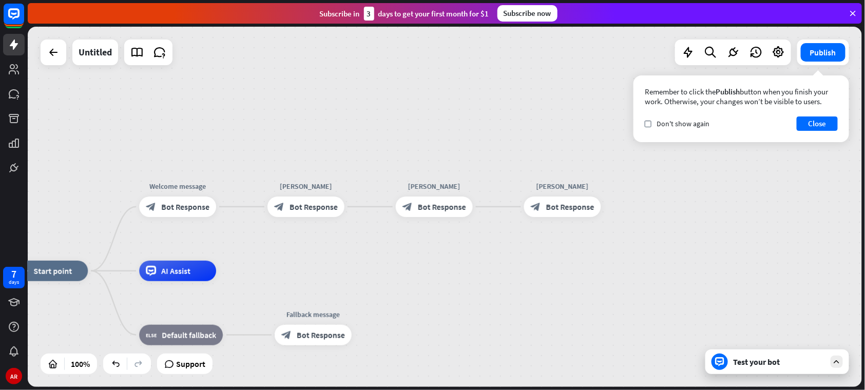
click at [725, 358] on div at bounding box center [720, 362] width 16 height 16
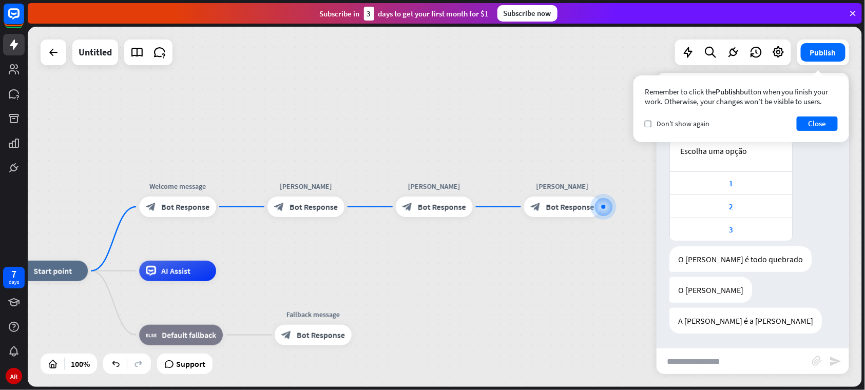
scroll to position [57, 0]
click at [826, 121] on button "Close" at bounding box center [817, 124] width 41 height 14
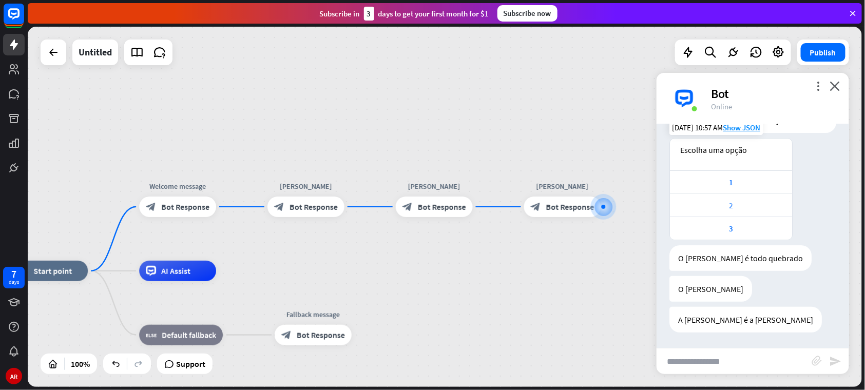
scroll to position [56, 0]
click at [737, 179] on div "1" at bounding box center [731, 184] width 112 height 10
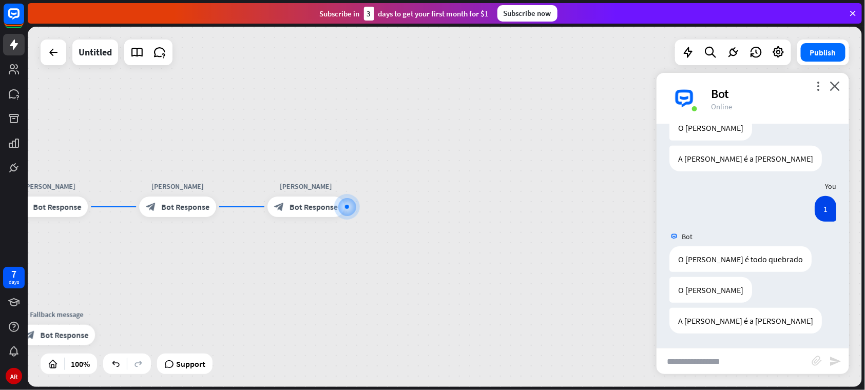
scroll to position [219, 0]
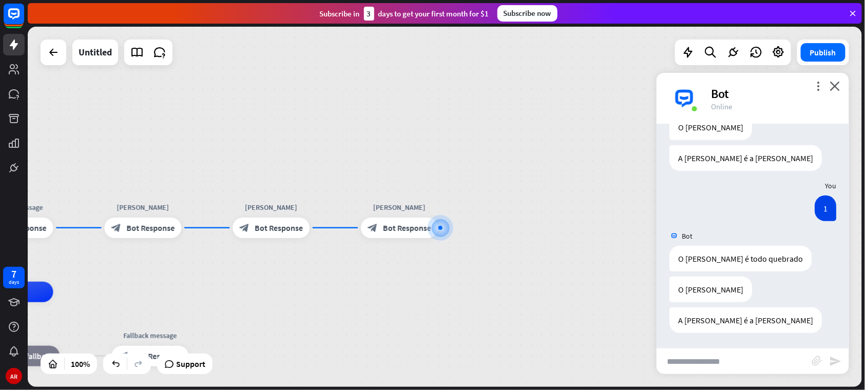
drag, startPoint x: 371, startPoint y: 144, endPoint x: 471, endPoint y: 164, distance: 101.6
click at [471, 164] on div "home_2 Start point Welcome message block_bot_response Bot Response [PERSON_NAME…" at bounding box center [445, 207] width 834 height 360
drag, startPoint x: 313, startPoint y: 307, endPoint x: 316, endPoint y: 312, distance: 6.0
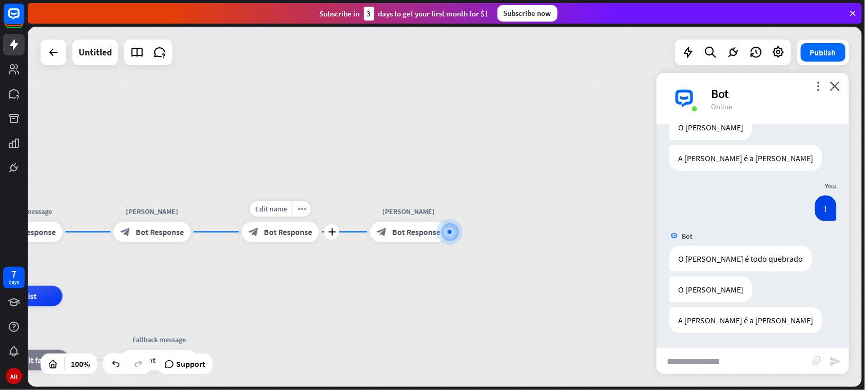
click at [277, 236] on span "Bot Response" at bounding box center [288, 232] width 48 height 10
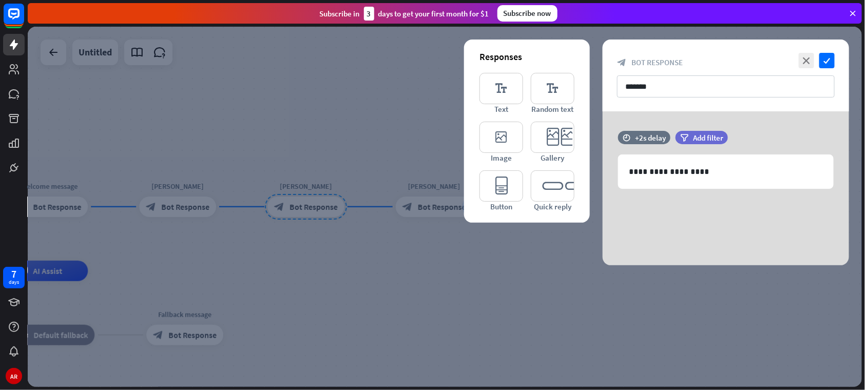
click at [339, 117] on div at bounding box center [445, 207] width 834 height 360
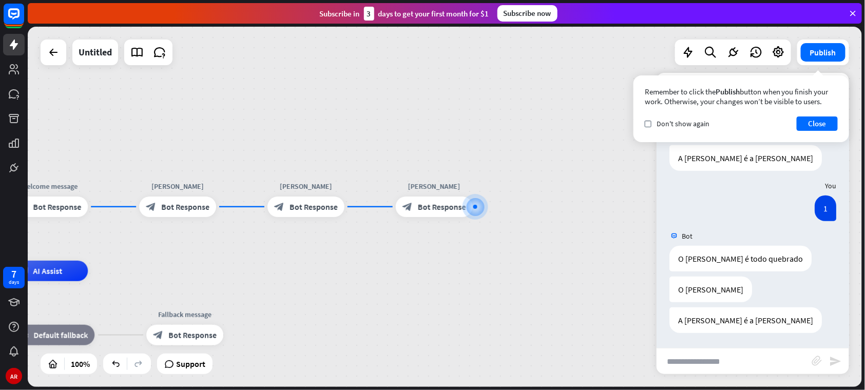
click at [840, 85] on div "Remember to click the Publish button when you finish your work. Otherwise, your…" at bounding box center [742, 108] width 216 height 67
click at [834, 136] on div "Remember to click the Publish button when you finish your work. Otherwise, your…" at bounding box center [742, 108] width 216 height 67
click at [830, 127] on button "Close" at bounding box center [817, 124] width 41 height 14
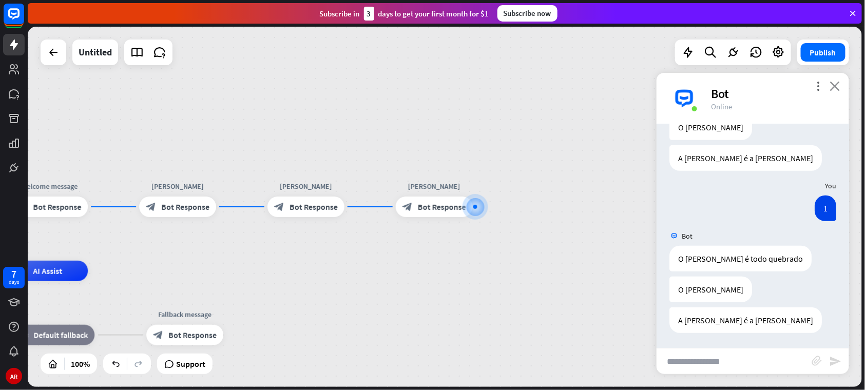
click at [838, 86] on icon "close" at bounding box center [835, 86] width 10 height 10
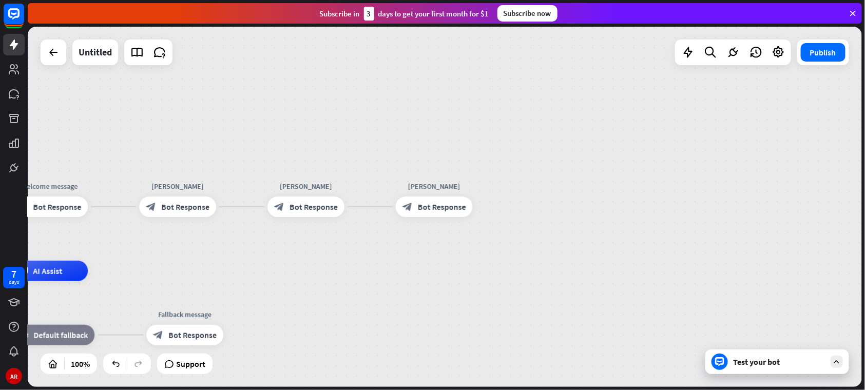
click at [804, 379] on div "home_2 Start point Welcome message block_bot_response Bot Response [PERSON_NAME…" at bounding box center [445, 207] width 834 height 360
click at [803, 360] on div "Test your bot" at bounding box center [779, 362] width 92 height 10
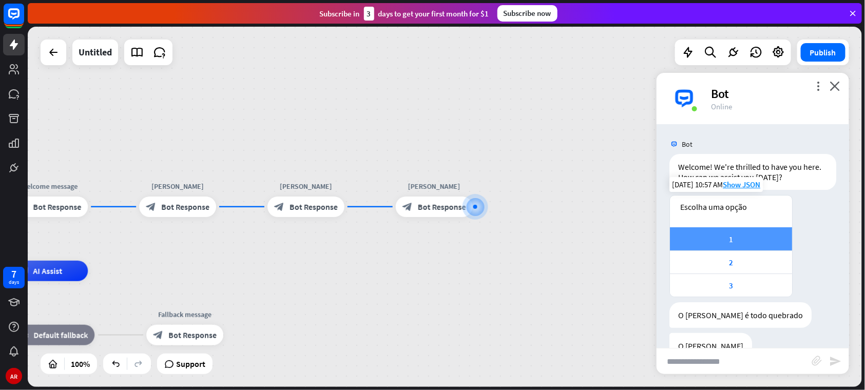
click at [747, 246] on div "1" at bounding box center [731, 238] width 122 height 23
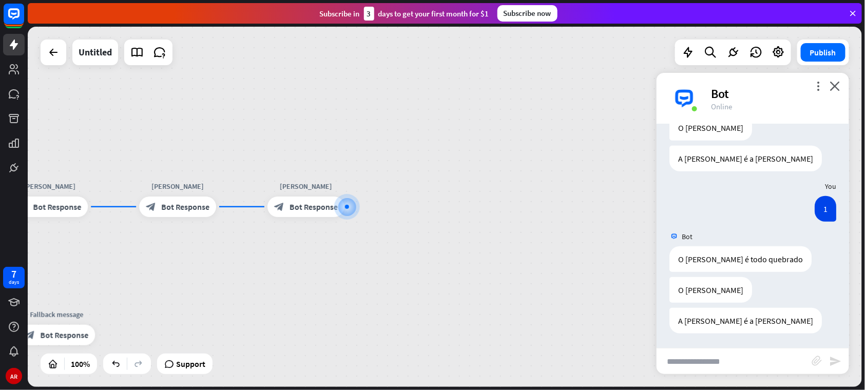
scroll to position [381, 0]
click at [819, 89] on icon "more_vert" at bounding box center [819, 86] width 10 height 10
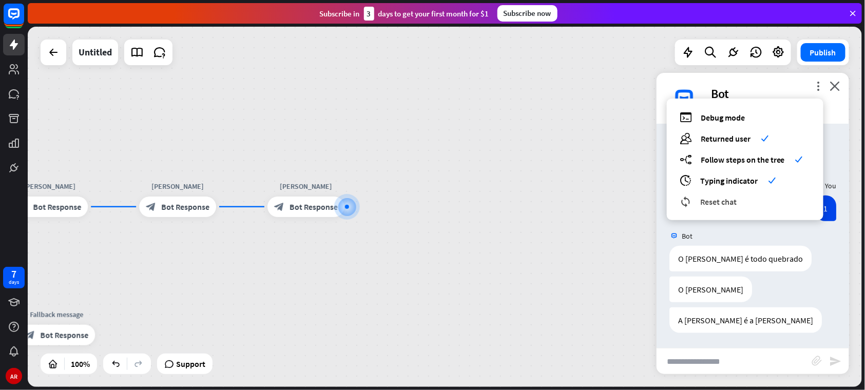
click at [738, 203] on div "reset_chat Reset chat" at bounding box center [745, 202] width 131 height 12
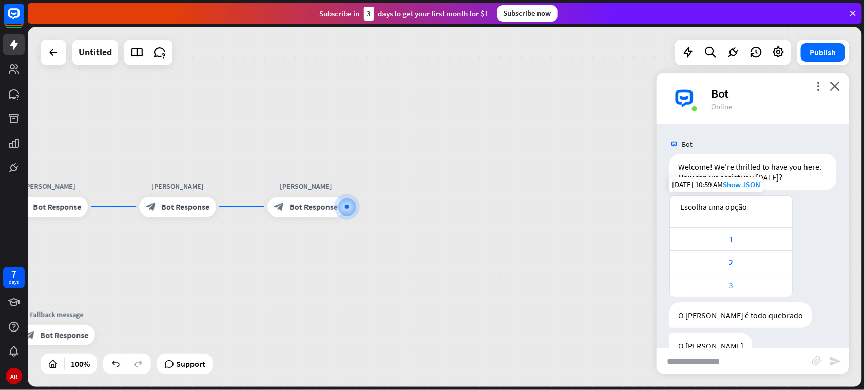
scroll to position [57, 0]
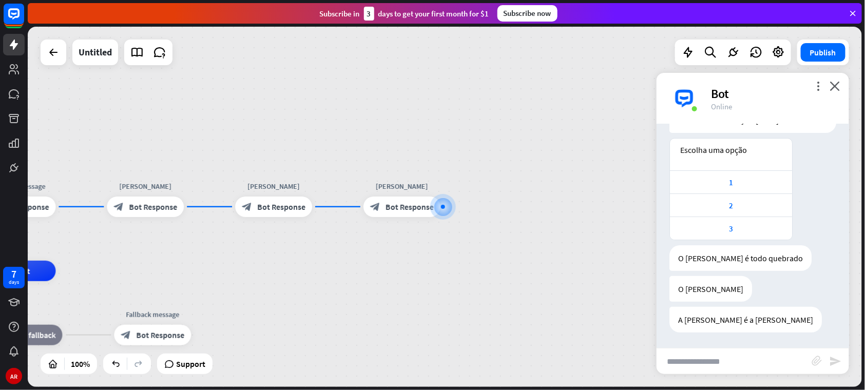
drag, startPoint x: 176, startPoint y: 287, endPoint x: 311, endPoint y: 283, distance: 135.6
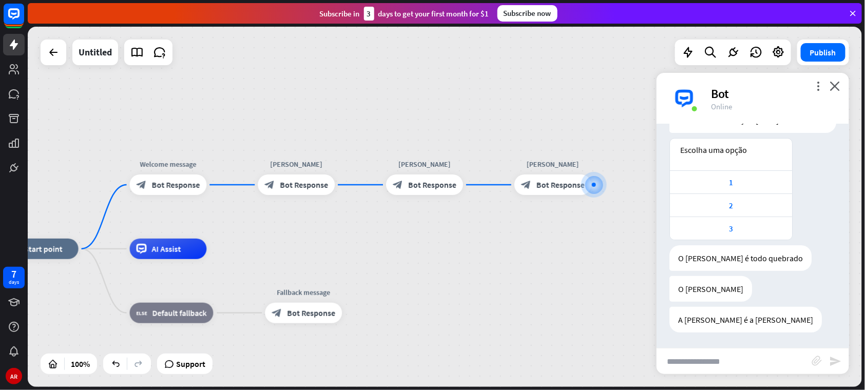
drag, startPoint x: 143, startPoint y: 259, endPoint x: 257, endPoint y: 241, distance: 115.9
click at [257, 241] on div "home_2 Start point Welcome message block_bot_response Bot Response [PERSON_NAME…" at bounding box center [445, 207] width 834 height 360
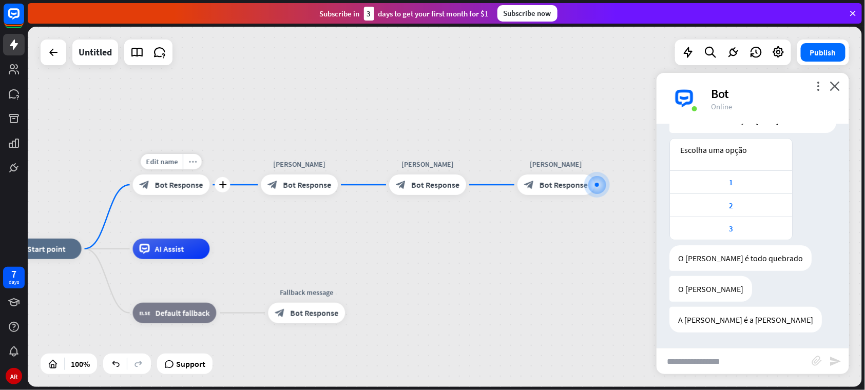
click at [191, 168] on div "more_horiz" at bounding box center [192, 161] width 19 height 15
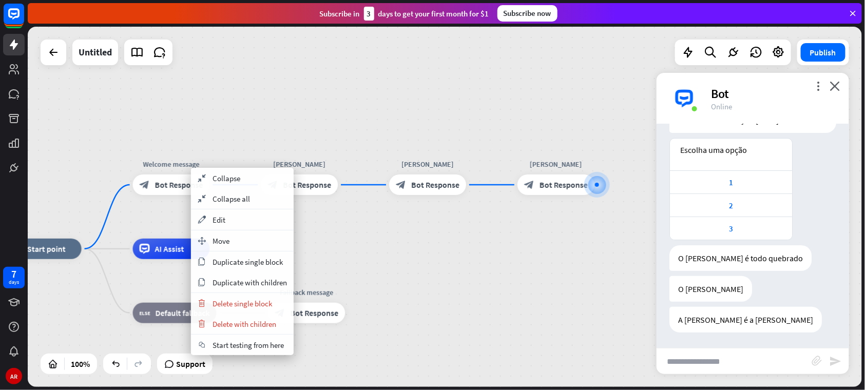
click at [261, 119] on div "home_2 Start point Welcome message block_bot_response Bot Response [PERSON_NAME…" at bounding box center [445, 207] width 834 height 360
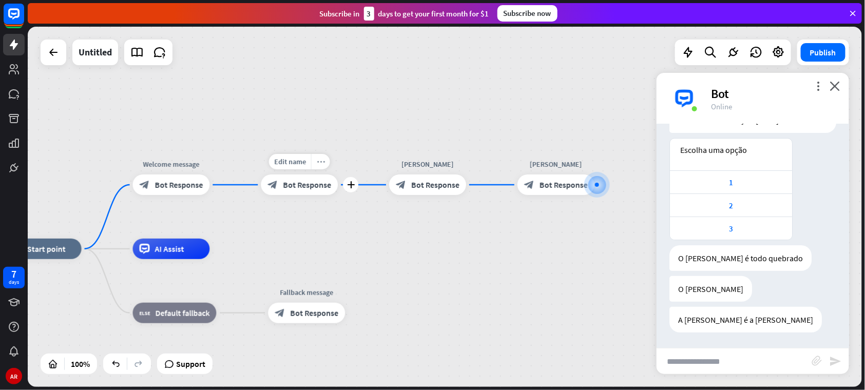
click at [315, 157] on div "more_horiz" at bounding box center [320, 161] width 19 height 15
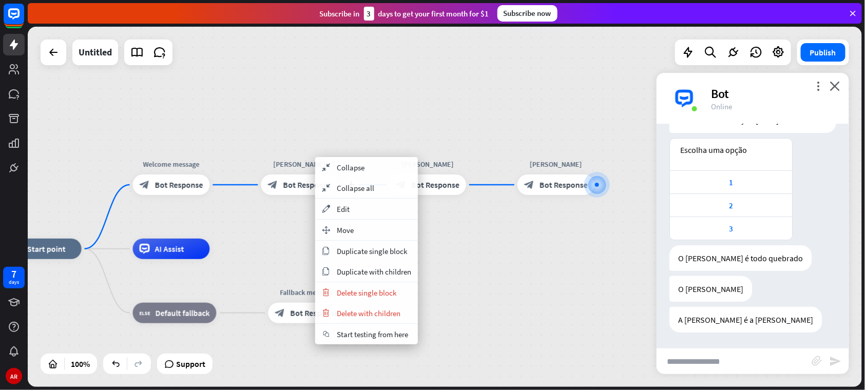
click at [302, 195] on div "block_bot_response Bot Response" at bounding box center [299, 185] width 77 height 21
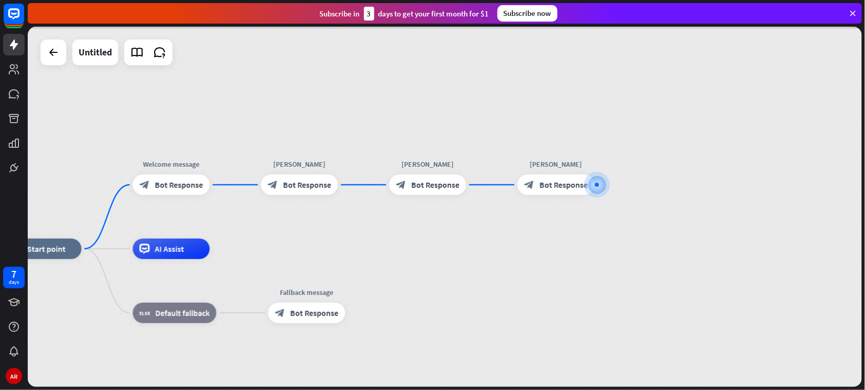
click at [302, 195] on div at bounding box center [445, 207] width 834 height 360
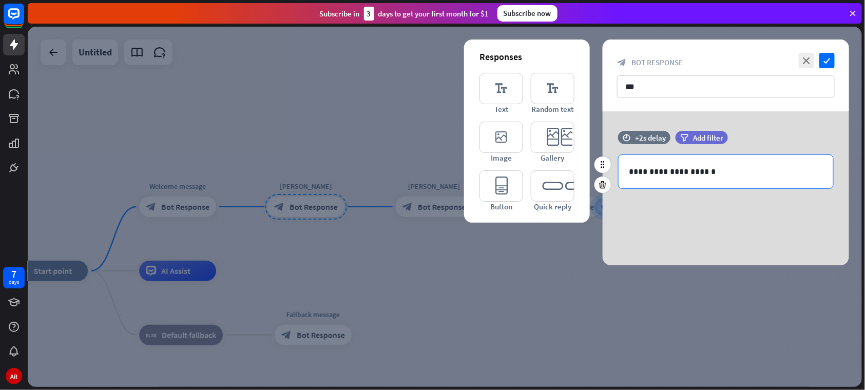
click at [662, 162] on div "**********" at bounding box center [726, 171] width 215 height 33
click at [779, 189] on icon at bounding box center [776, 190] width 10 height 10
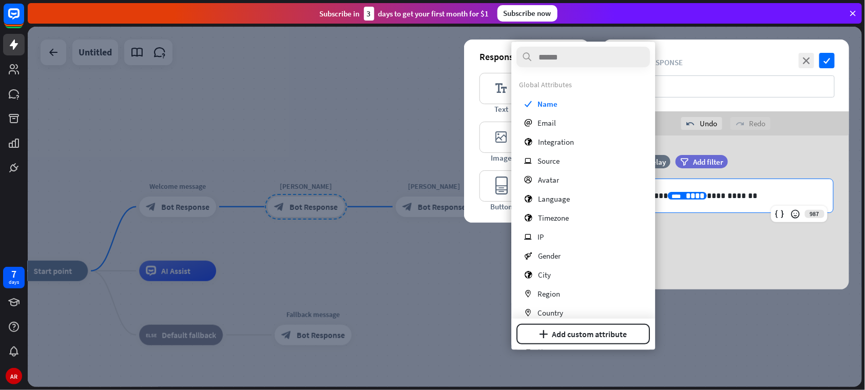
click at [796, 159] on div "time +2s delay filter Add filter" at bounding box center [726, 167] width 246 height 24
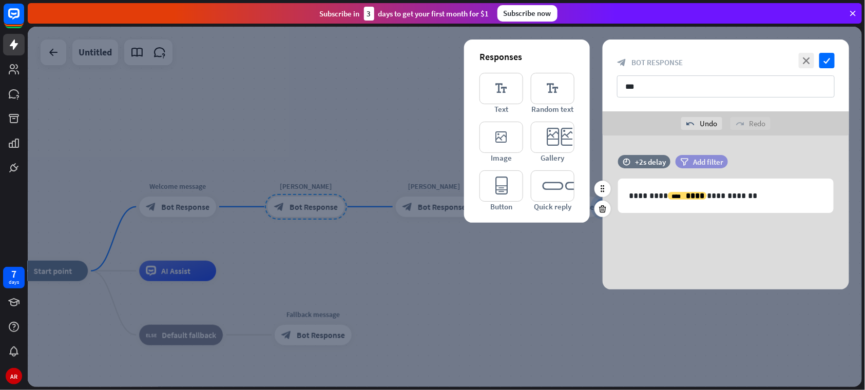
click at [703, 167] on div "filter Add filter" at bounding box center [702, 161] width 52 height 13
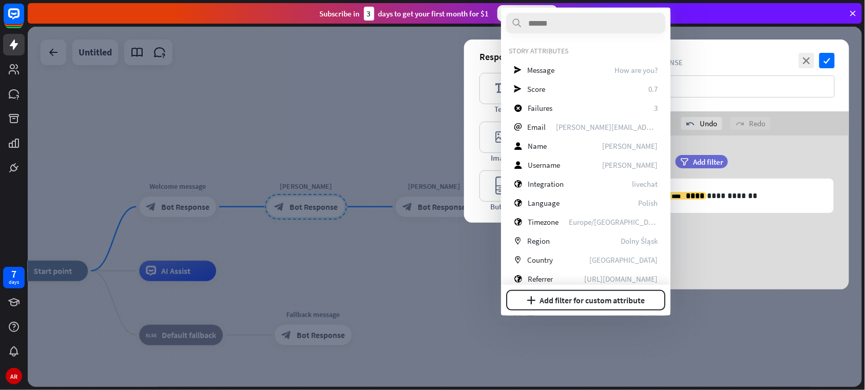
click at [770, 231] on div "**********" at bounding box center [726, 213] width 246 height 154
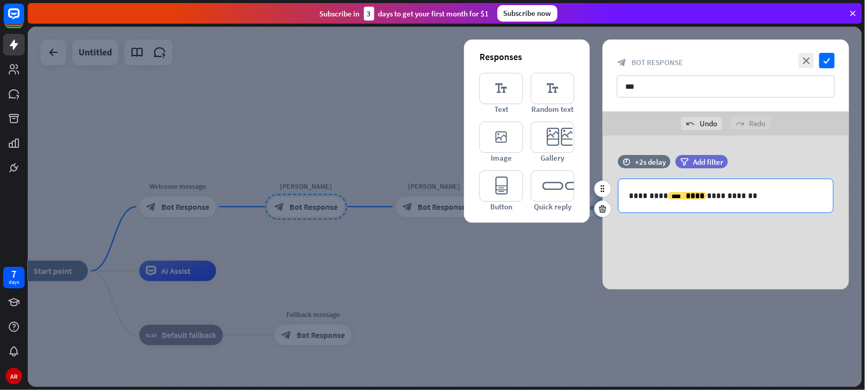
click at [678, 189] on p "**********" at bounding box center [726, 195] width 194 height 13
click at [681, 270] on div "**********" at bounding box center [726, 213] width 246 height 154
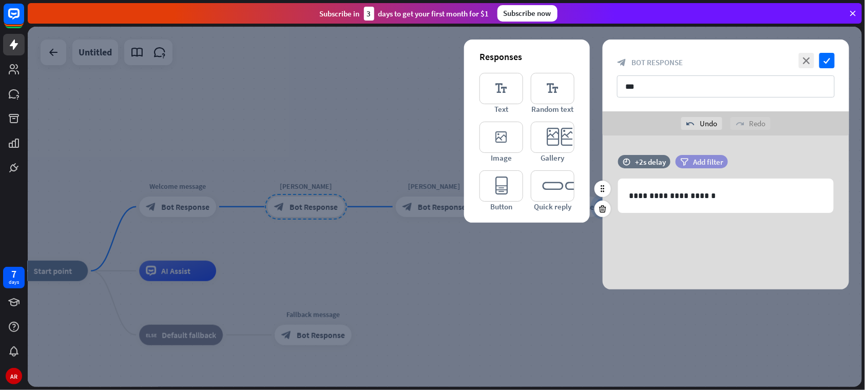
click at [696, 164] on span "Add filter" at bounding box center [708, 162] width 30 height 10
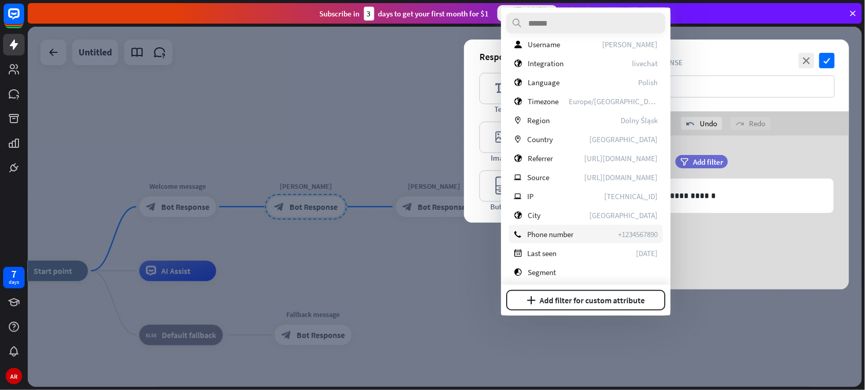
scroll to position [144, 0]
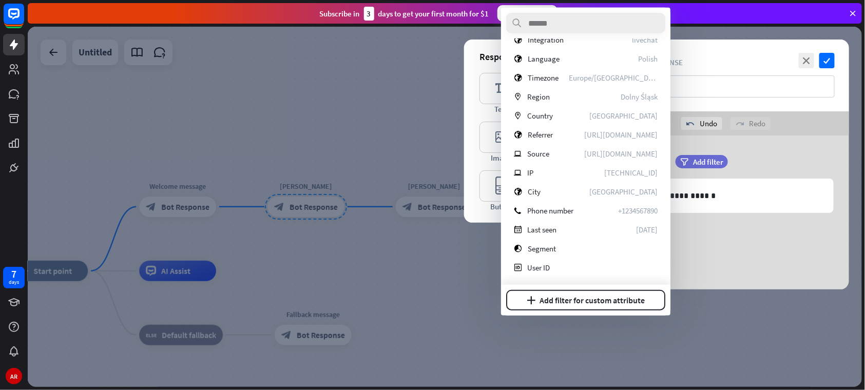
click at [605, 310] on div "plus Add filter for custom attribute" at bounding box center [585, 300] width 169 height 31
click at [603, 300] on button "plus Add filter for custom attribute" at bounding box center [585, 300] width 159 height 21
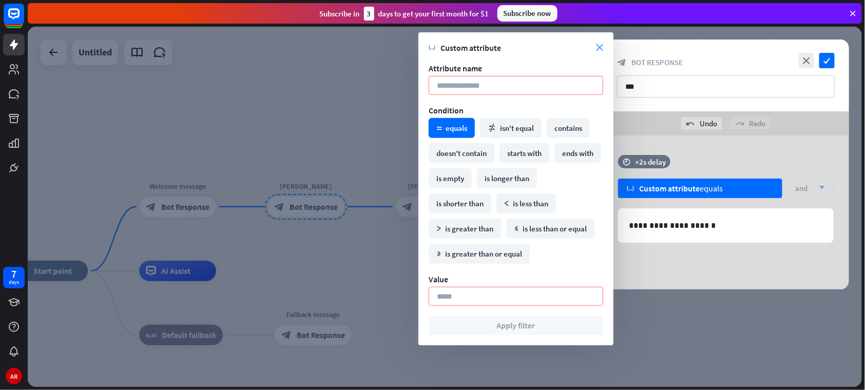
click at [597, 44] on icon "close" at bounding box center [599, 47] width 7 height 7
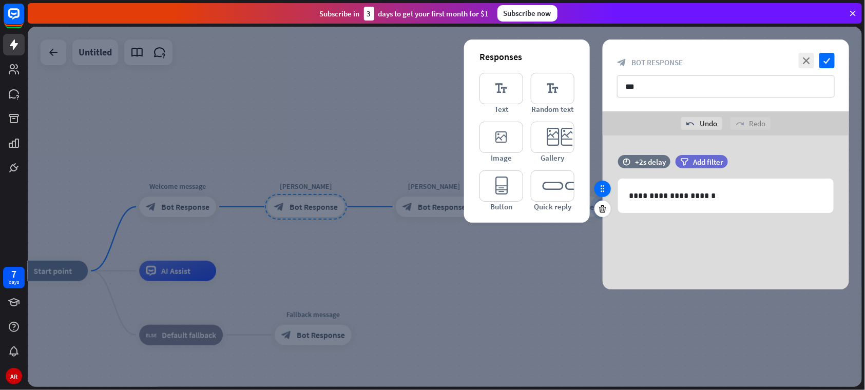
click at [608, 186] on div at bounding box center [603, 189] width 16 height 16
click at [360, 248] on div at bounding box center [445, 207] width 834 height 360
